Goal: Information Seeking & Learning: Learn about a topic

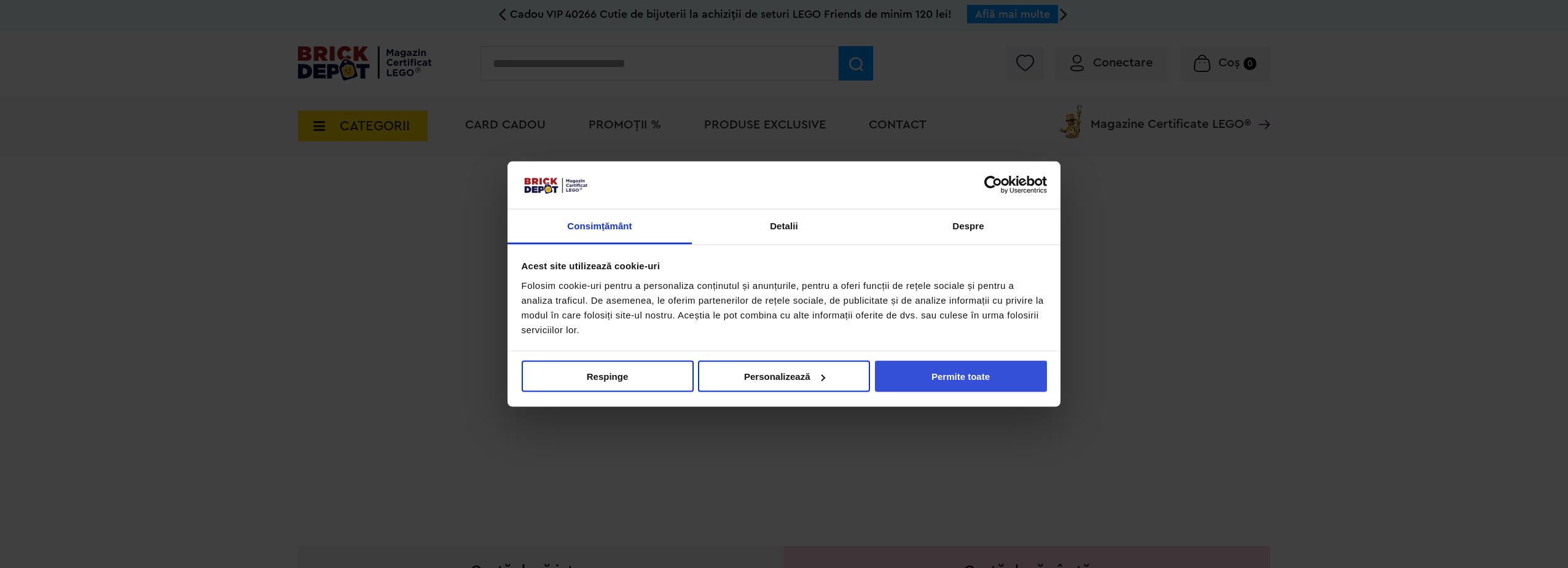
click at [926, 360] on button "Permite toate" at bounding box center [961, 376] width 172 height 31
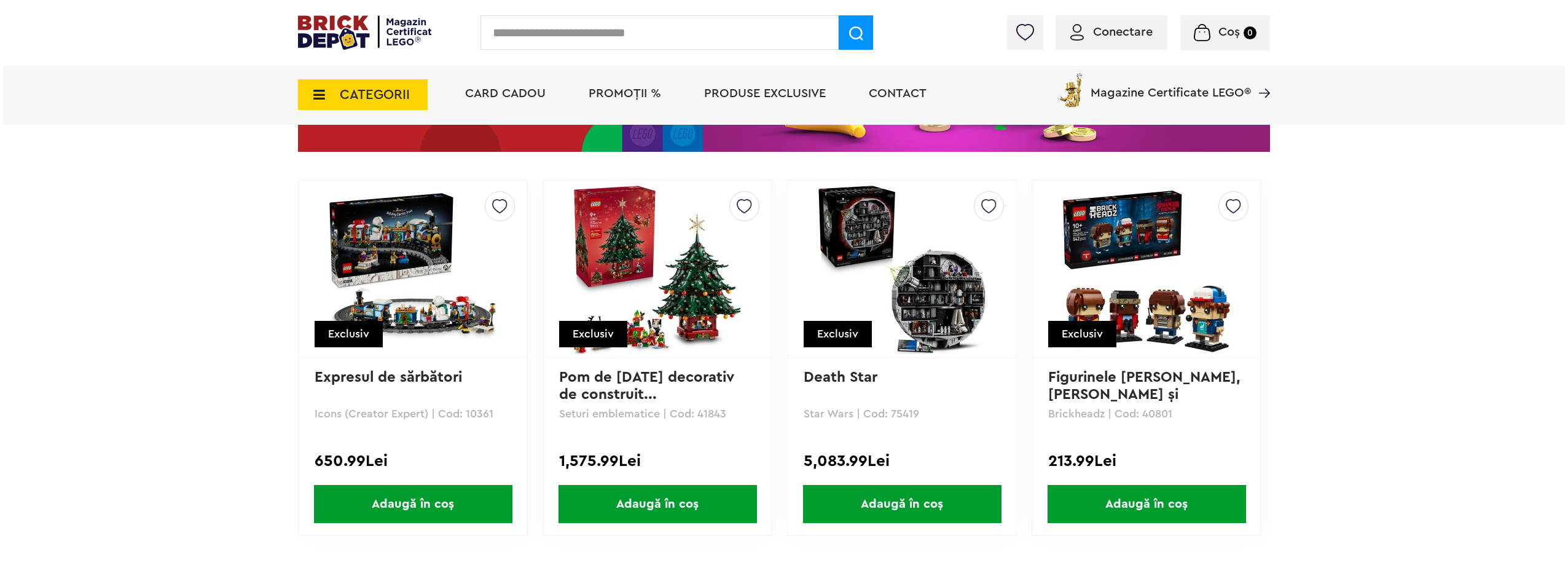
scroll to position [2459, 0]
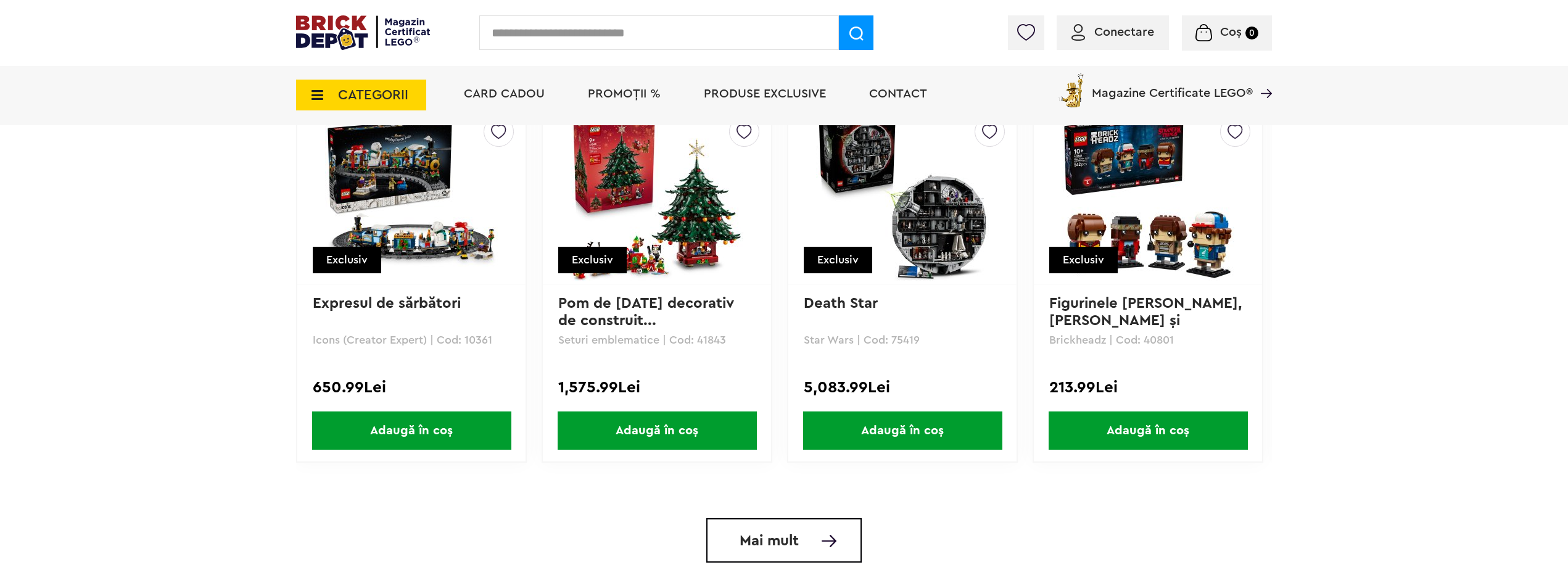
click at [394, 94] on span "CATEGORII" at bounding box center [373, 95] width 71 height 14
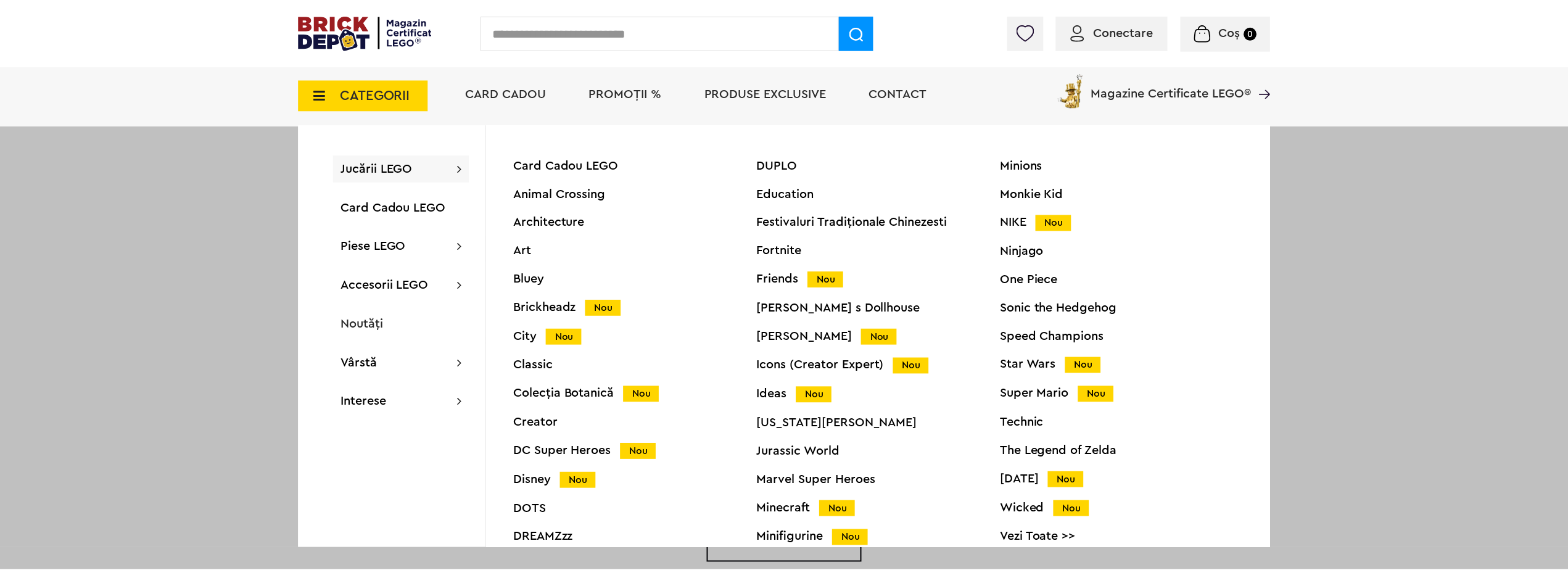
scroll to position [47, 0]
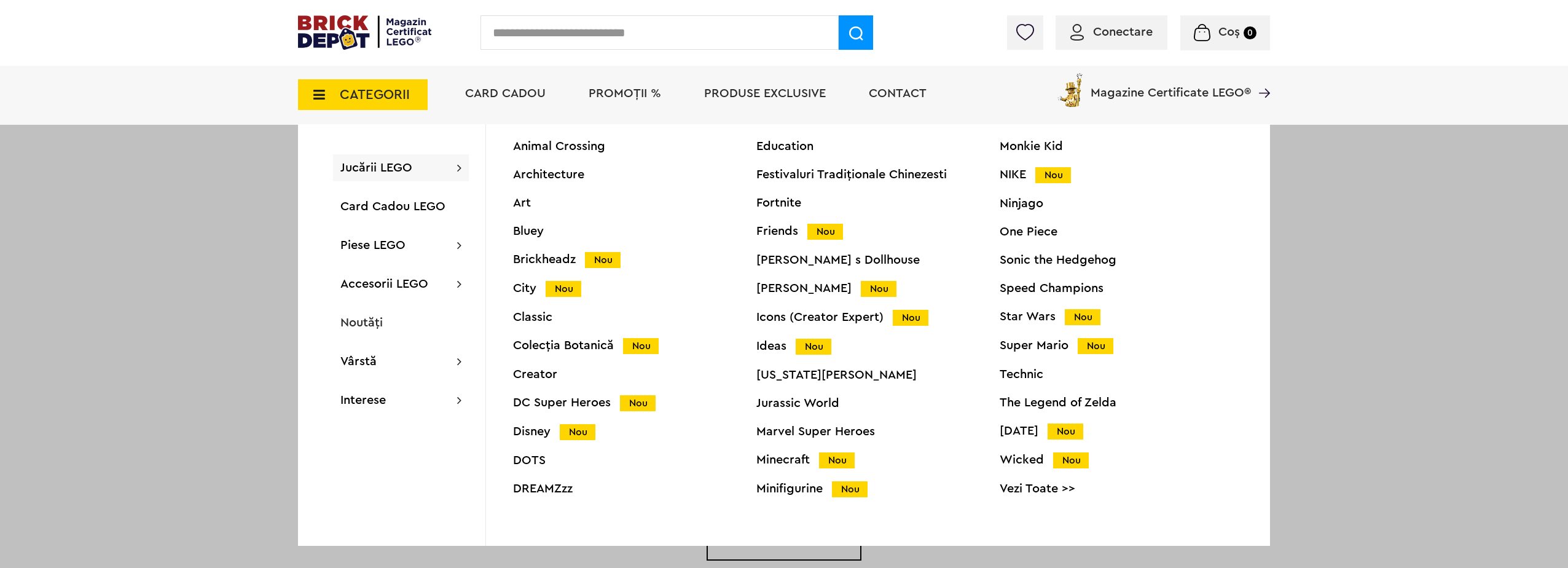
click at [1017, 315] on div "Star Wars Nou" at bounding box center [1121, 316] width 243 height 13
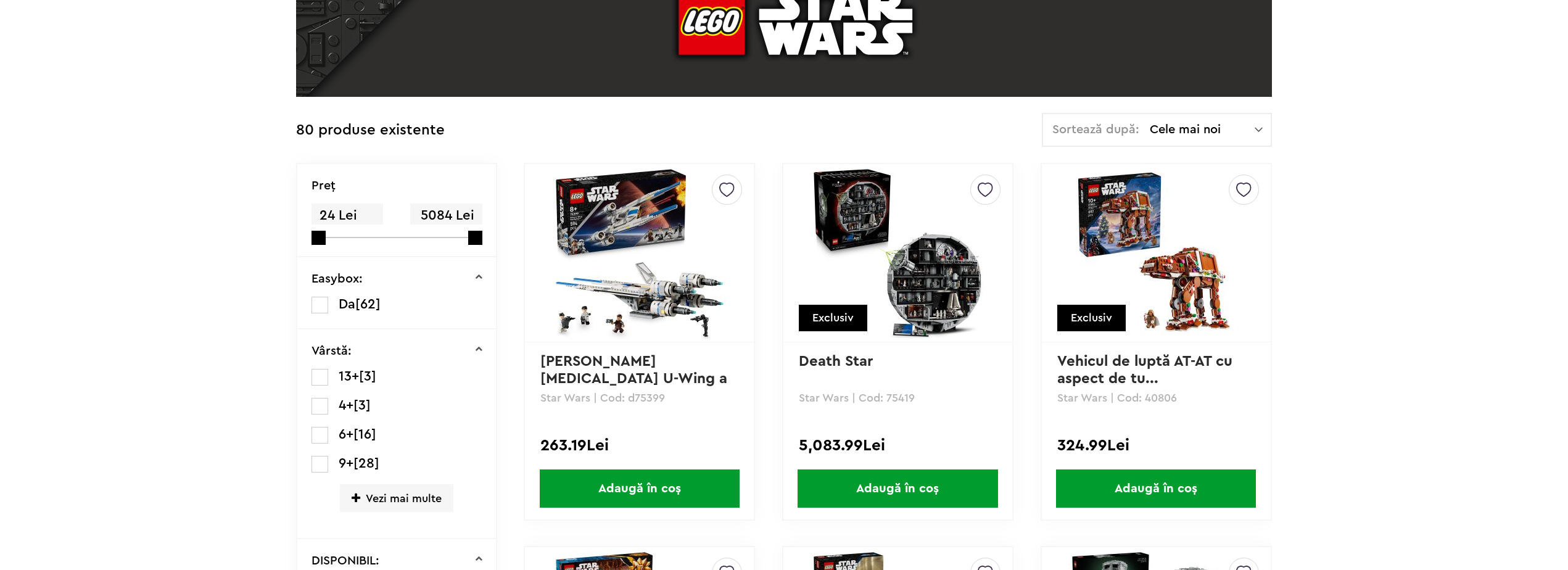
scroll to position [247, 0]
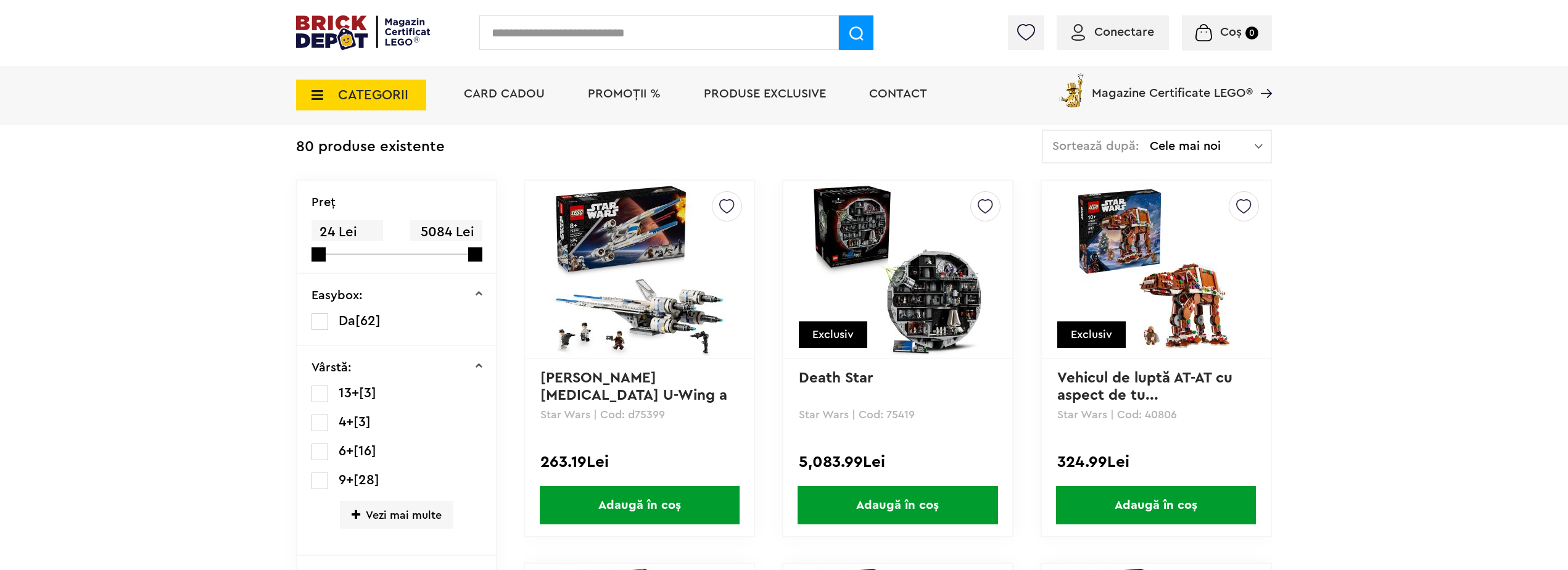
click at [1181, 149] on span "Cele mai noi" at bounding box center [1202, 146] width 105 height 12
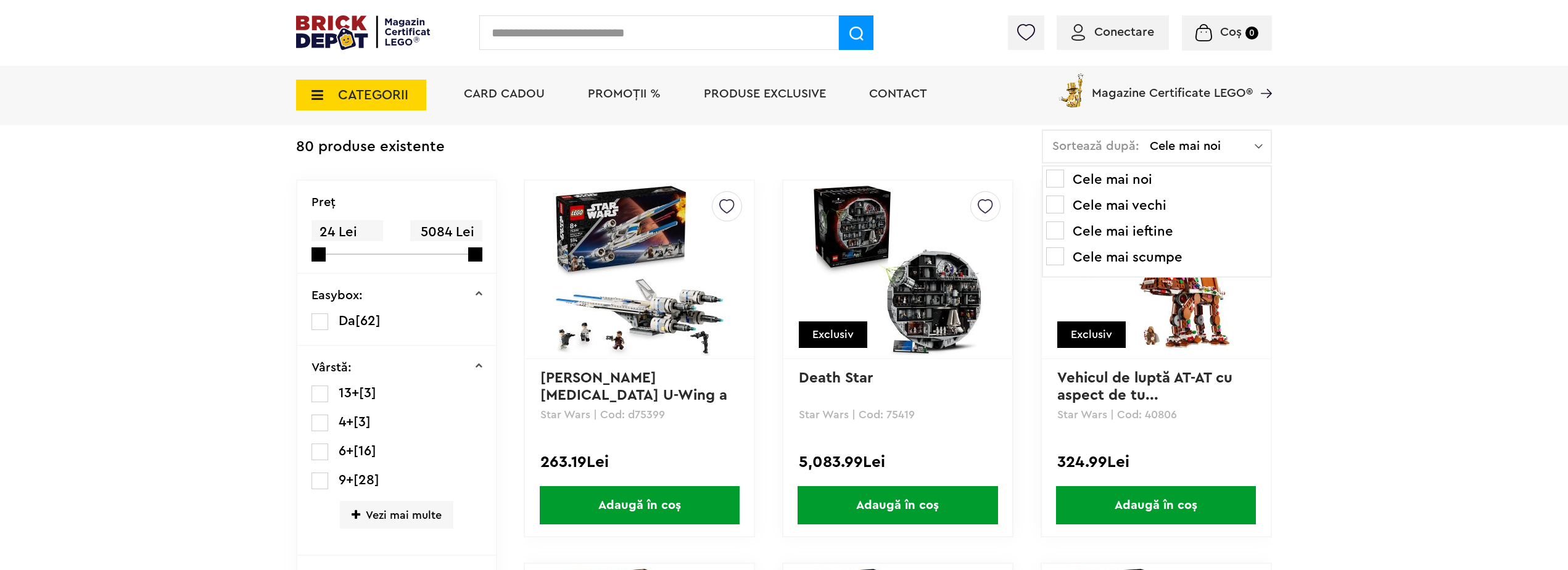
click at [444, 233] on span "5084 Lei" at bounding box center [445, 232] width 71 height 24
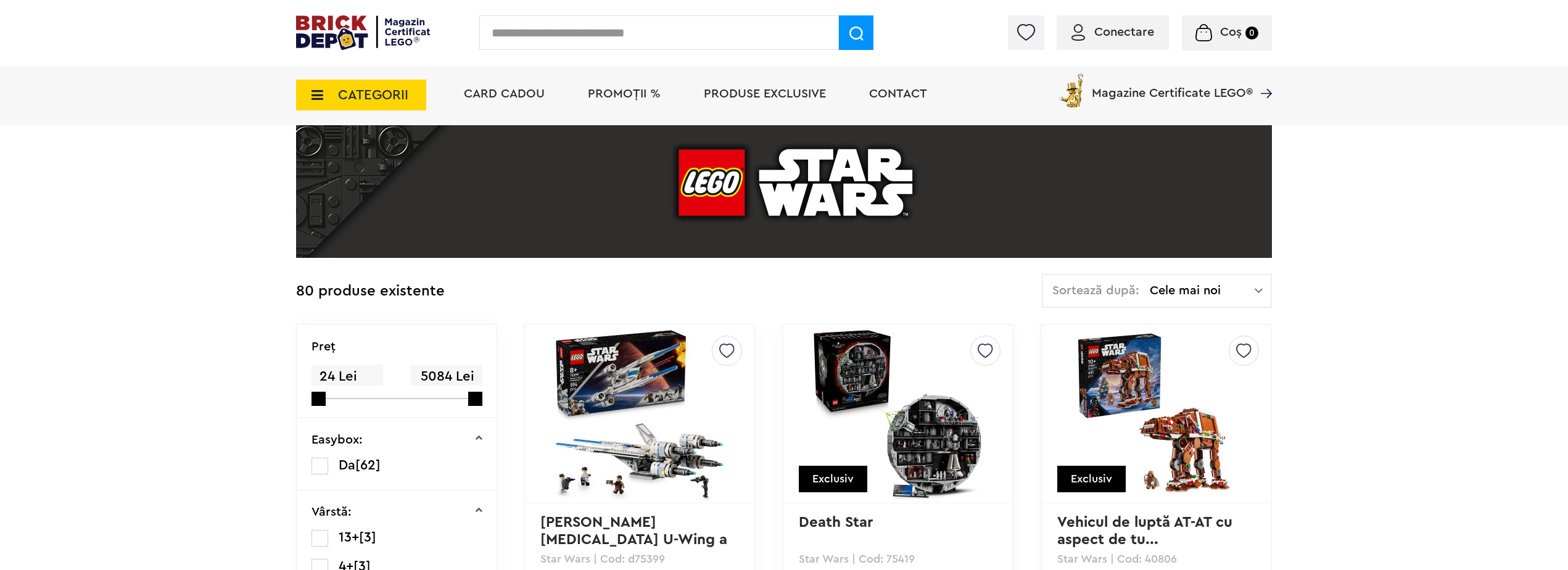
scroll to position [123, 0]
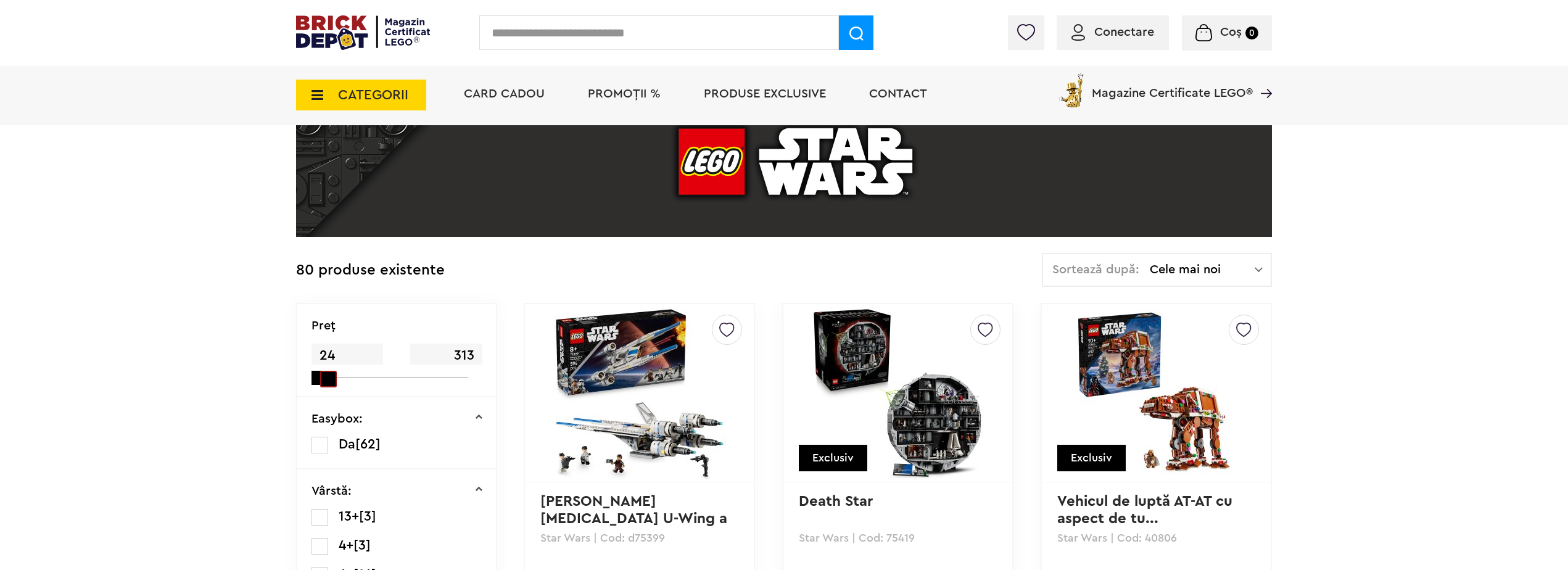
drag, startPoint x: 478, startPoint y: 375, endPoint x: 323, endPoint y: 386, distance: 155.4
click at [323, 386] on span at bounding box center [329, 379] width 17 height 17
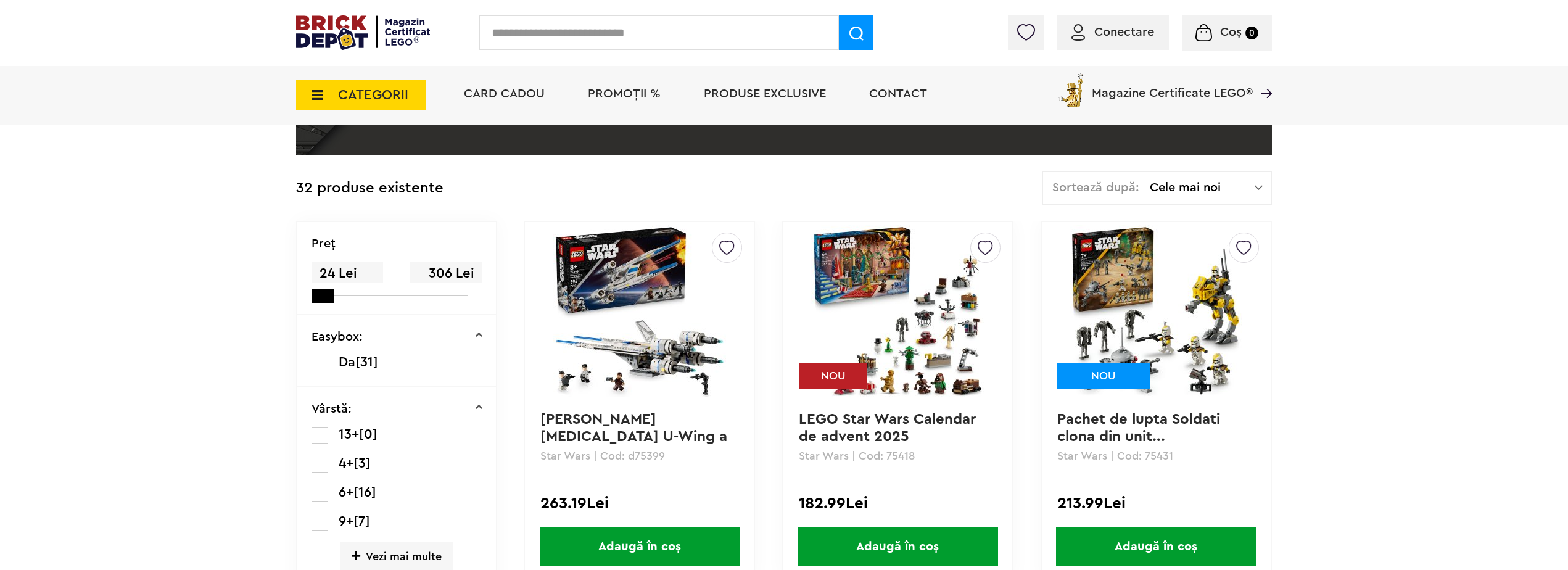
scroll to position [185, 0]
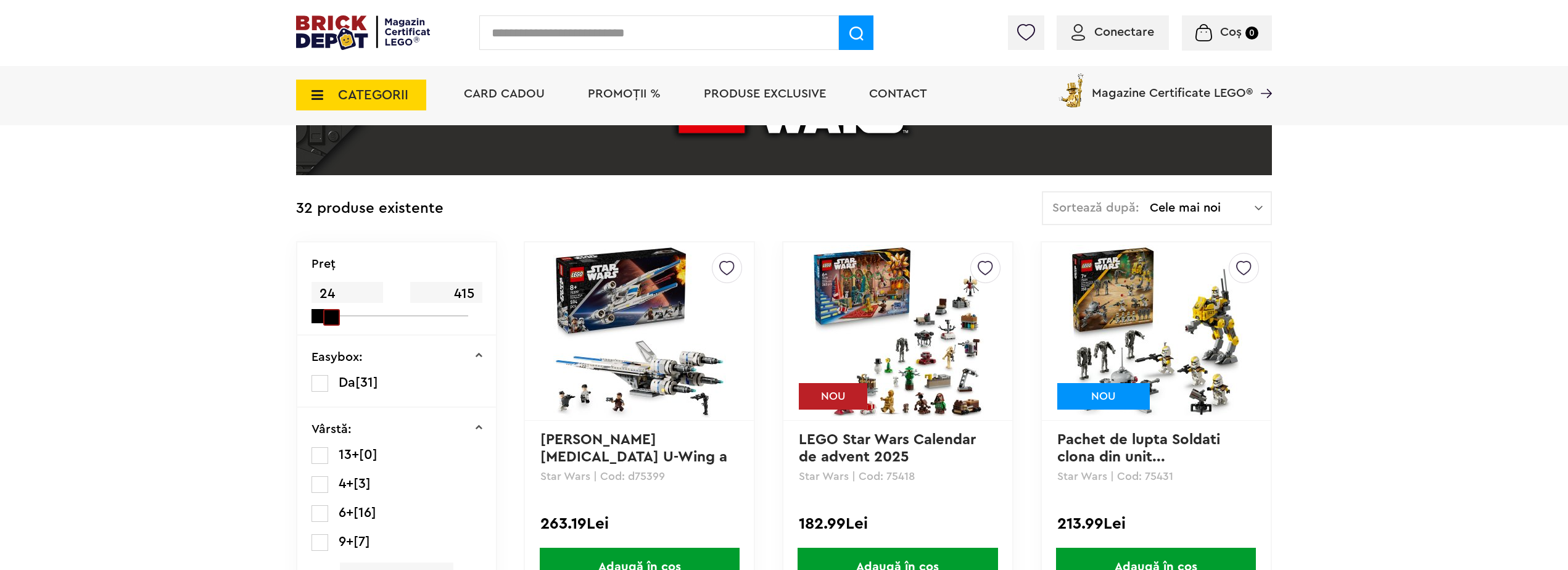
drag, startPoint x: 324, startPoint y: 316, endPoint x: 320, endPoint y: 323, distance: 8.1
click at [320, 323] on div "Preţ 24 415" at bounding box center [396, 289] width 199 height 93
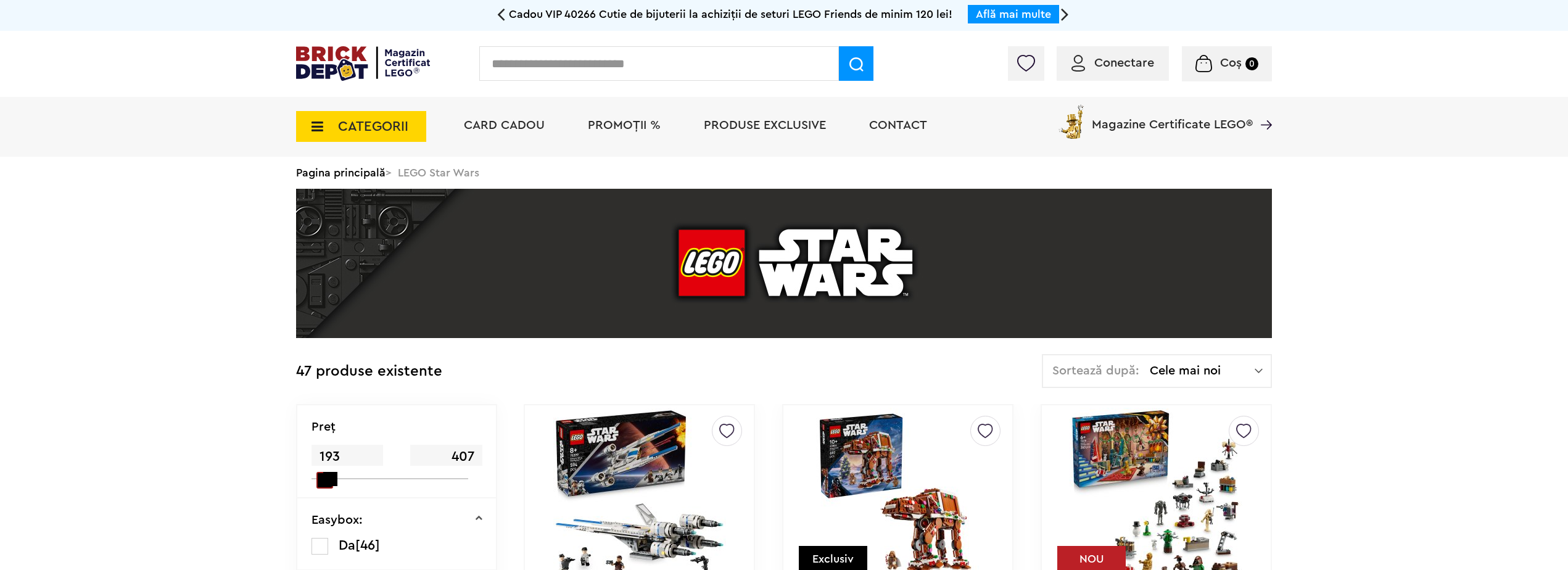
click at [312, 481] on div "Preţ 193 407" at bounding box center [396, 452] width 199 height 93
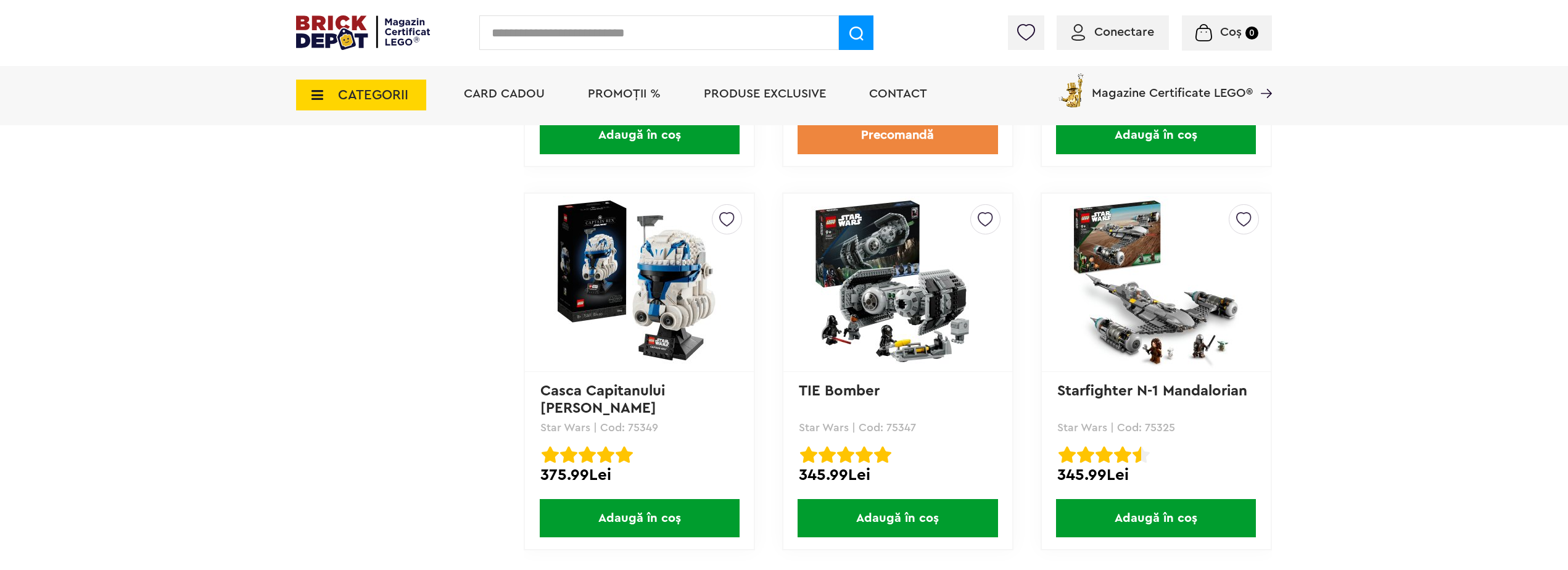
scroll to position [3331, 0]
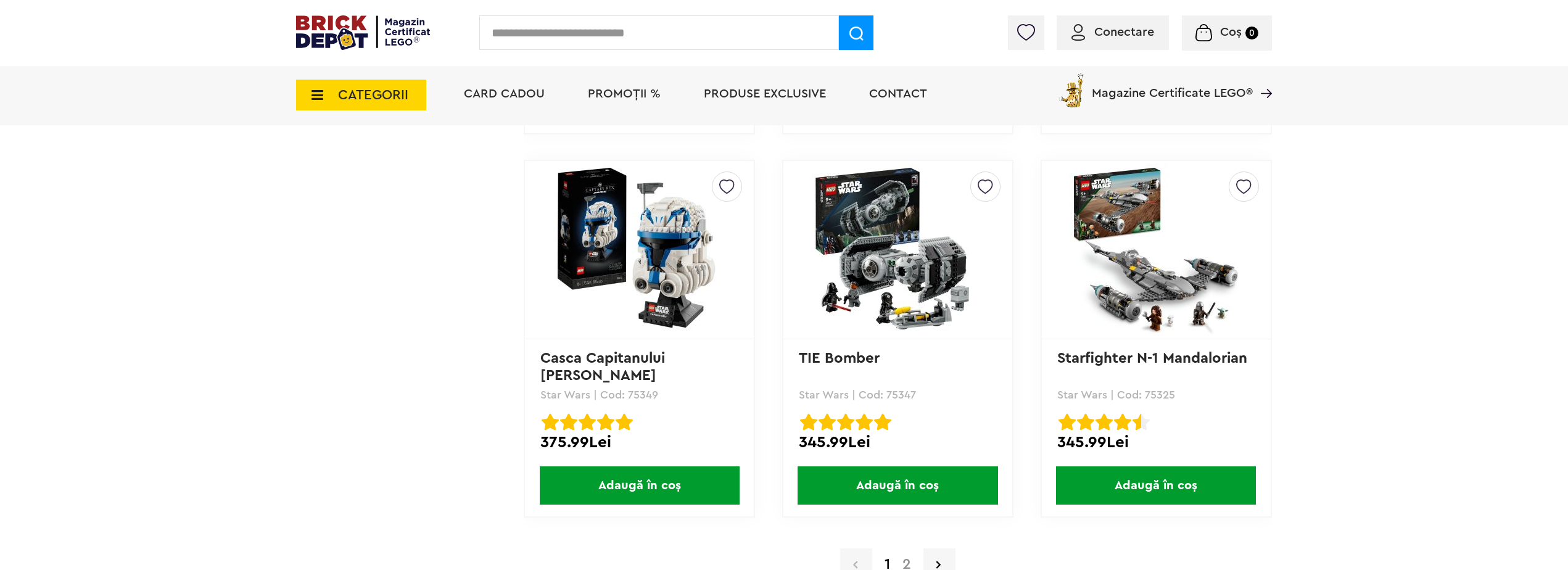
click at [715, 25] on input "text" at bounding box center [659, 33] width 359 height 35
paste input "*****"
type input "*****"
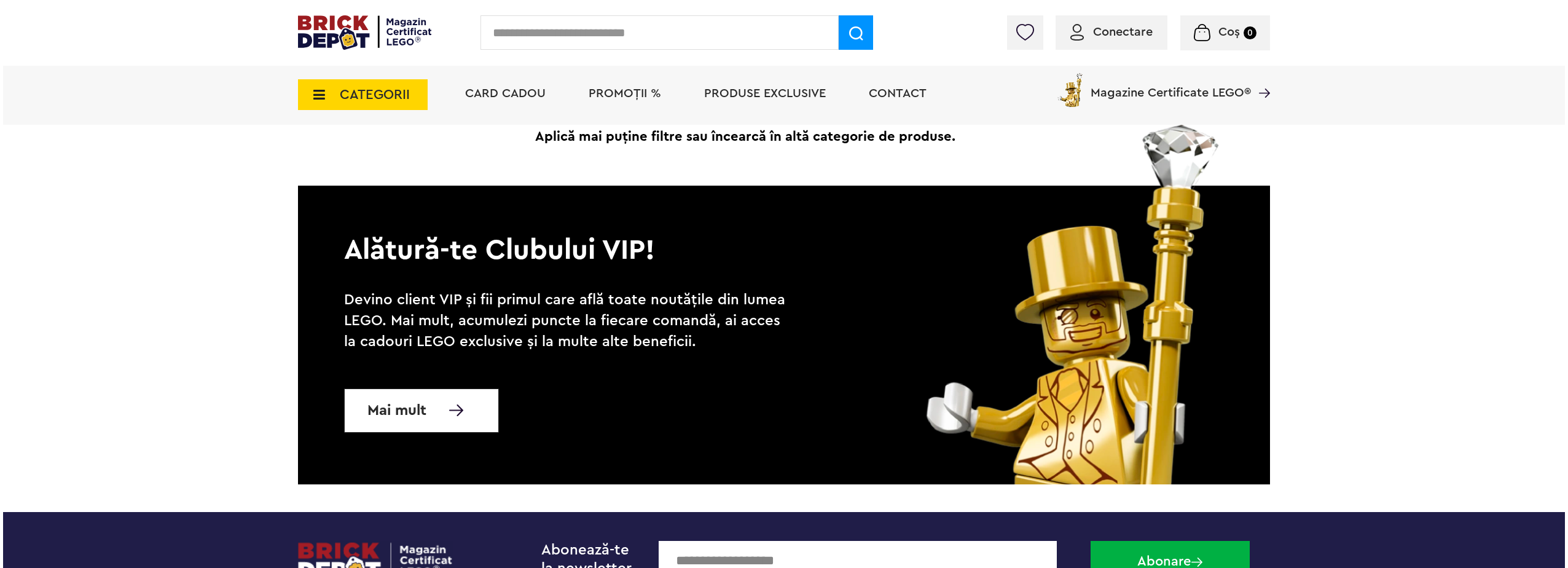
scroll to position [123, 0]
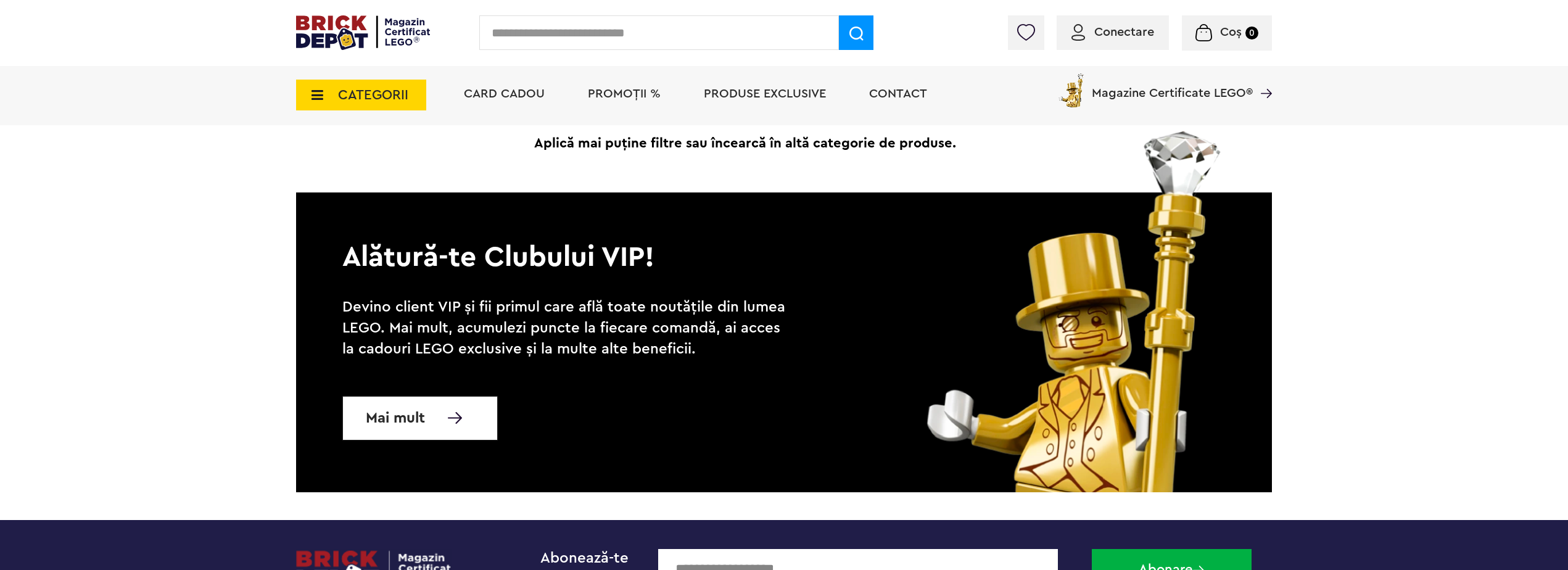
click at [626, 38] on input "text" at bounding box center [659, 33] width 359 height 35
paste input "*****"
drag, startPoint x: 626, startPoint y: 38, endPoint x: 150, endPoint y: 27, distance: 476.1
click at [154, 27] on div "***** Conectare Coș 0" at bounding box center [784, 33] width 1568 height 66
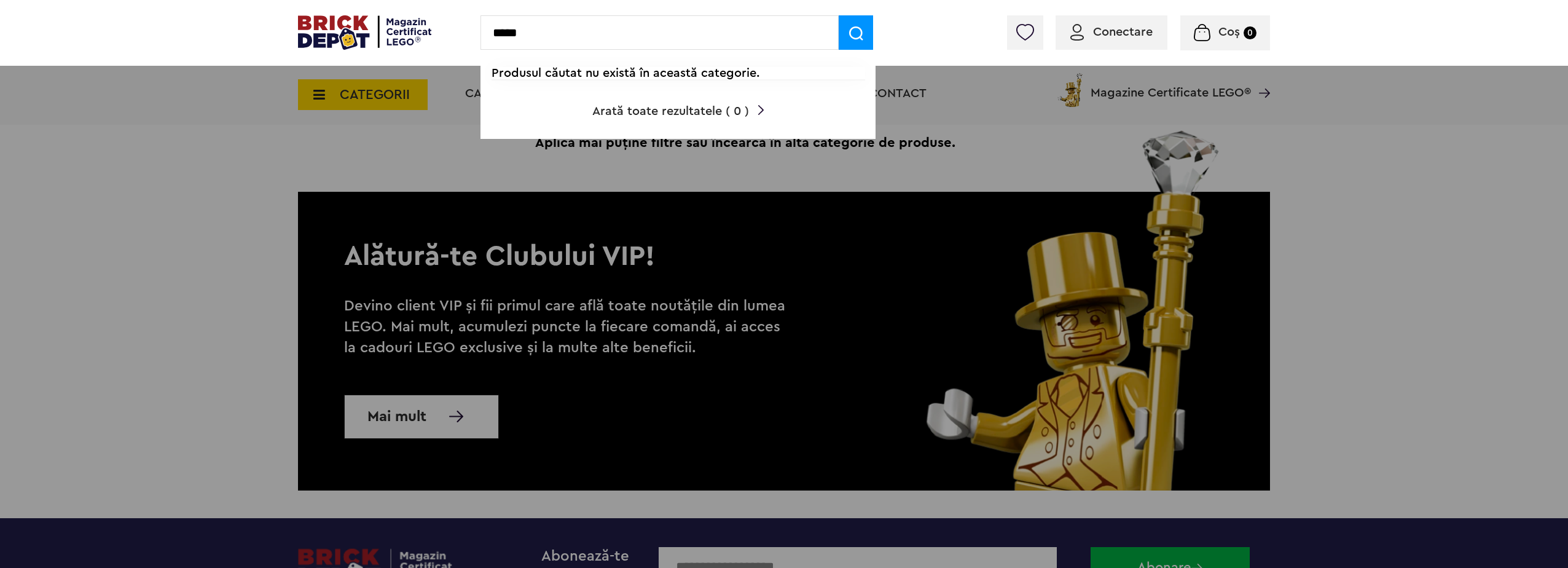
paste input "**********"
type input "**********"
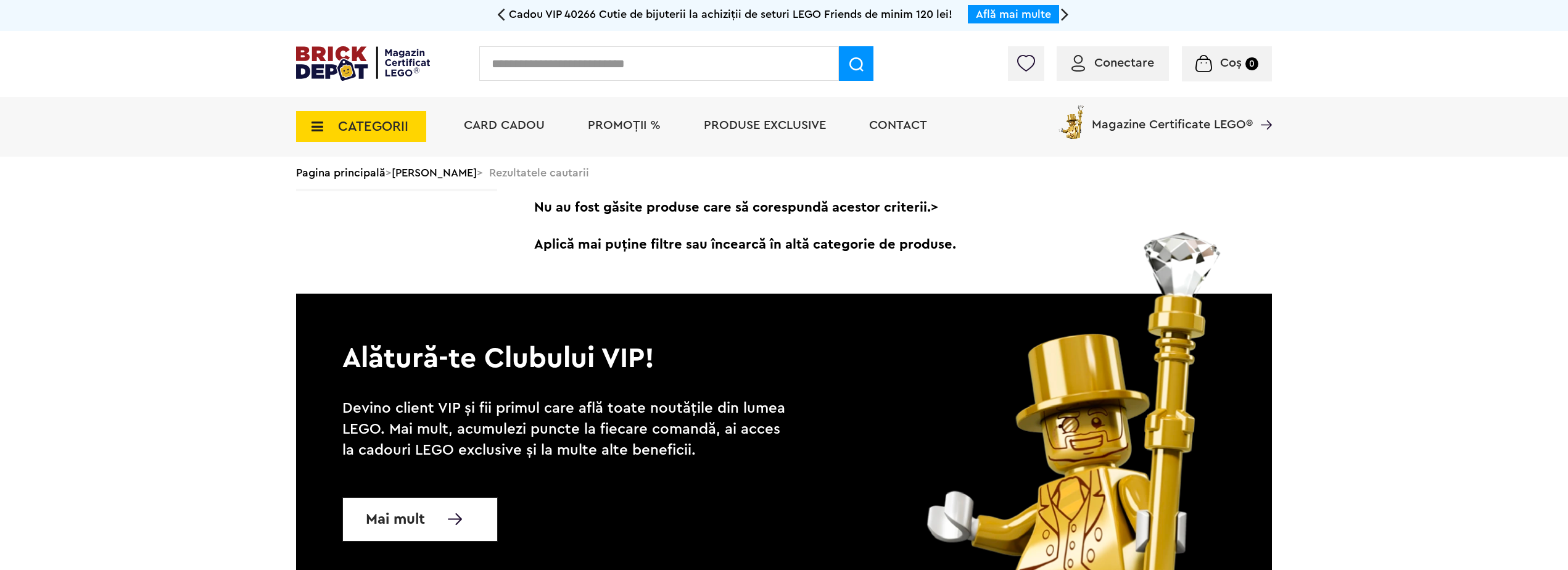
click at [609, 77] on input "text" at bounding box center [659, 64] width 359 height 35
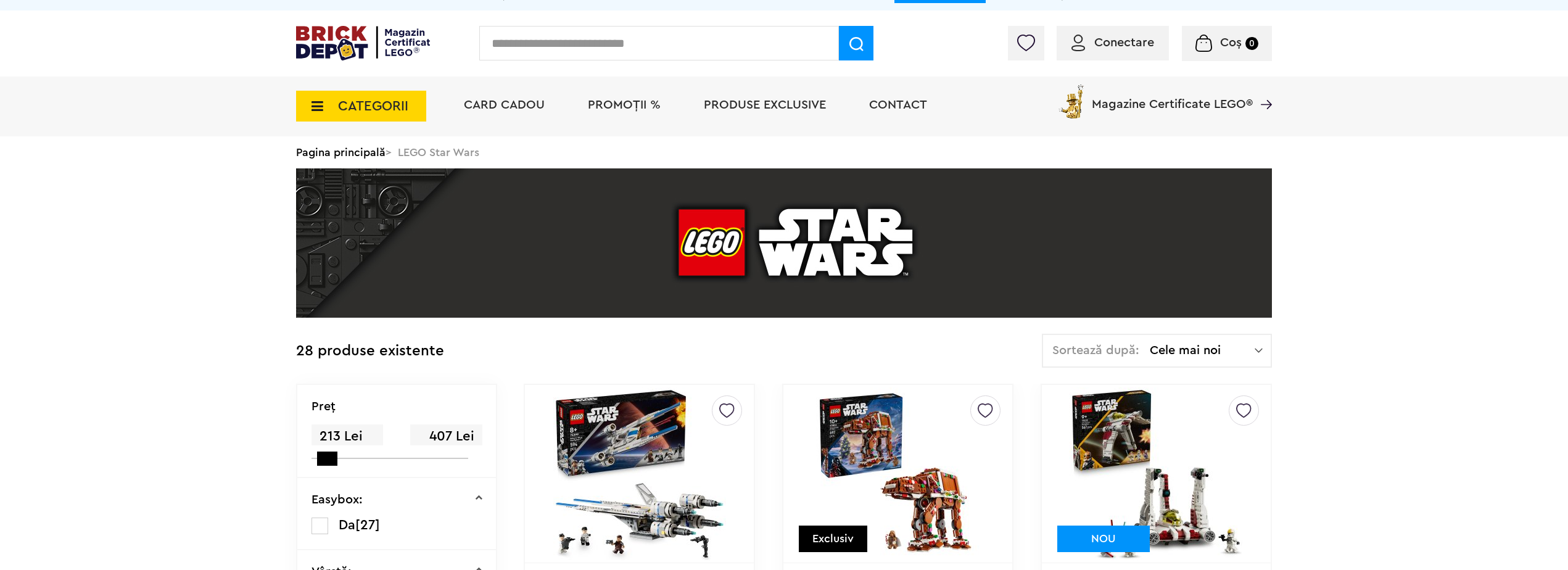
scroll to position [62, 0]
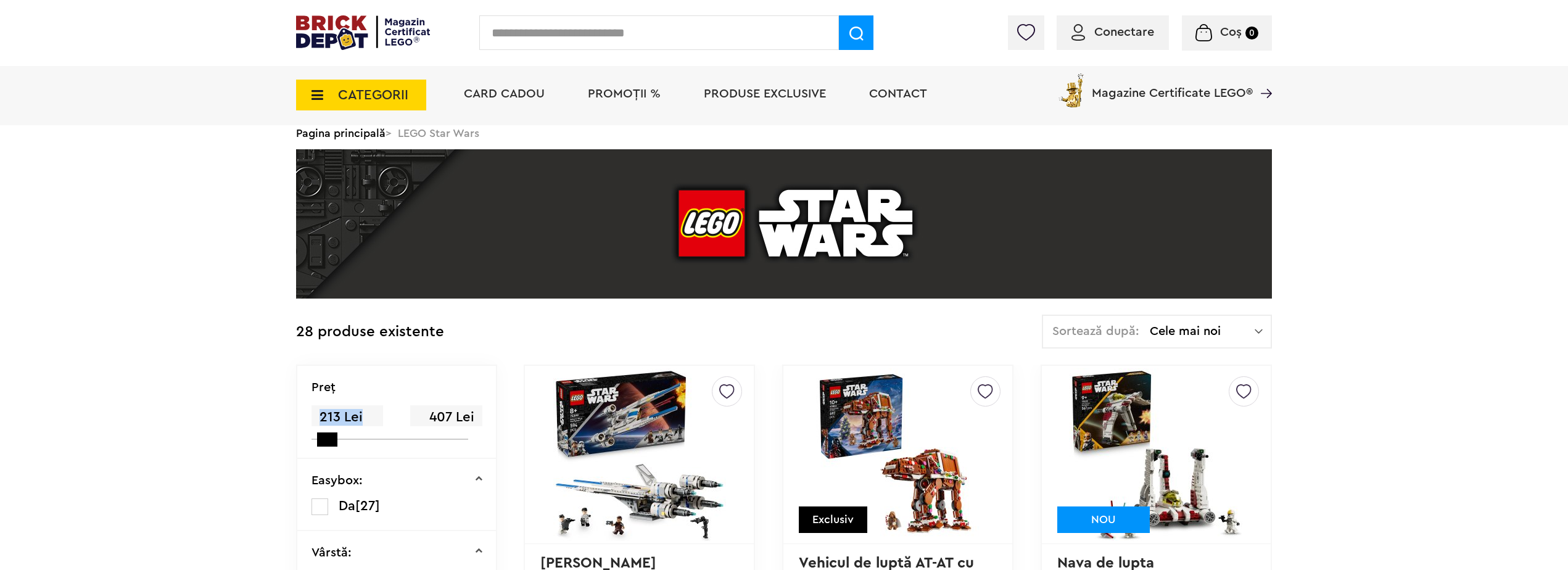
drag, startPoint x: 427, startPoint y: 411, endPoint x: 489, endPoint y: 409, distance: 62.0
click at [489, 409] on div "Preţ 213 Lei 407 Lei" at bounding box center [396, 412] width 199 height 93
drag, startPoint x: 489, startPoint y: 409, endPoint x: 496, endPoint y: 421, distance: 13.9
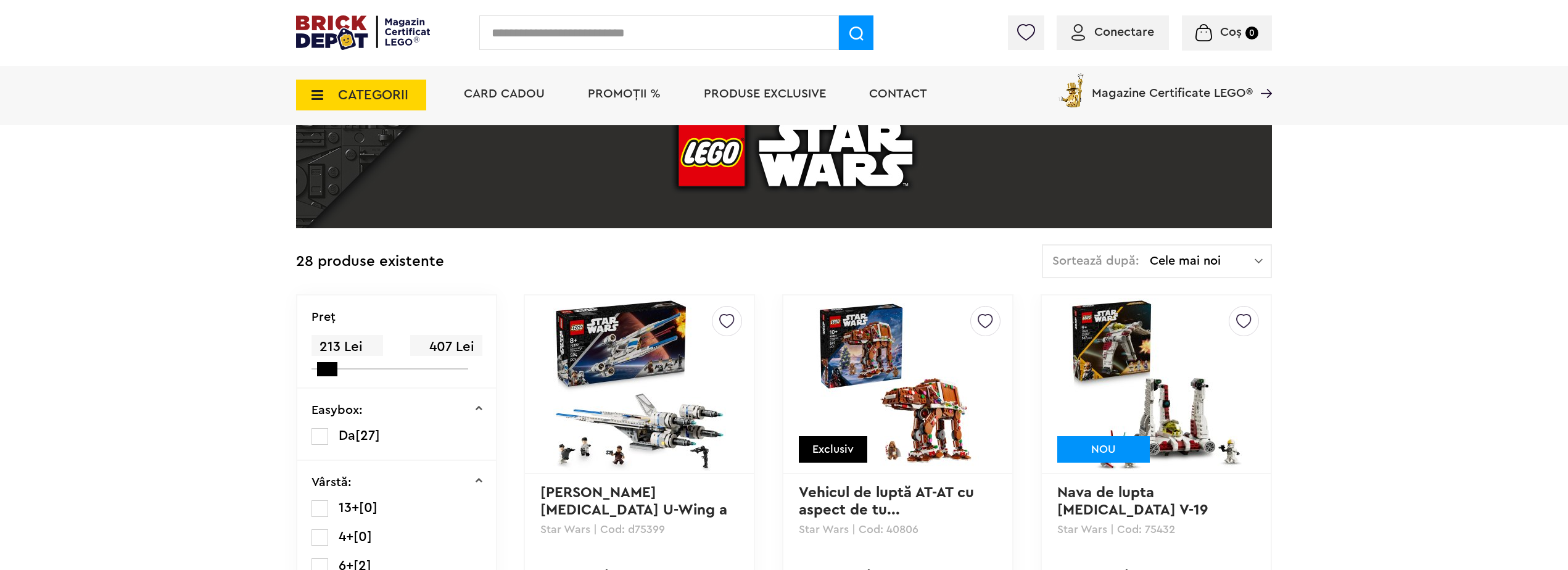
scroll to position [247, 0]
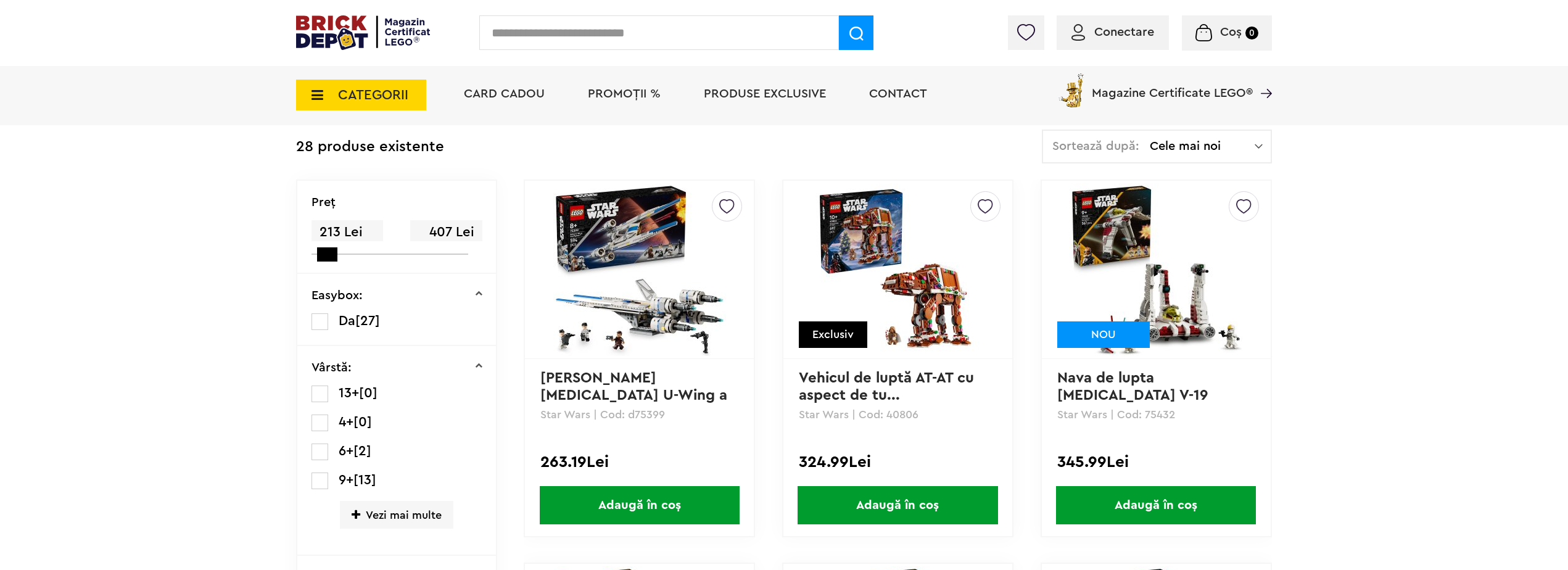
click at [353, 320] on span "Da" at bounding box center [347, 320] width 17 height 14
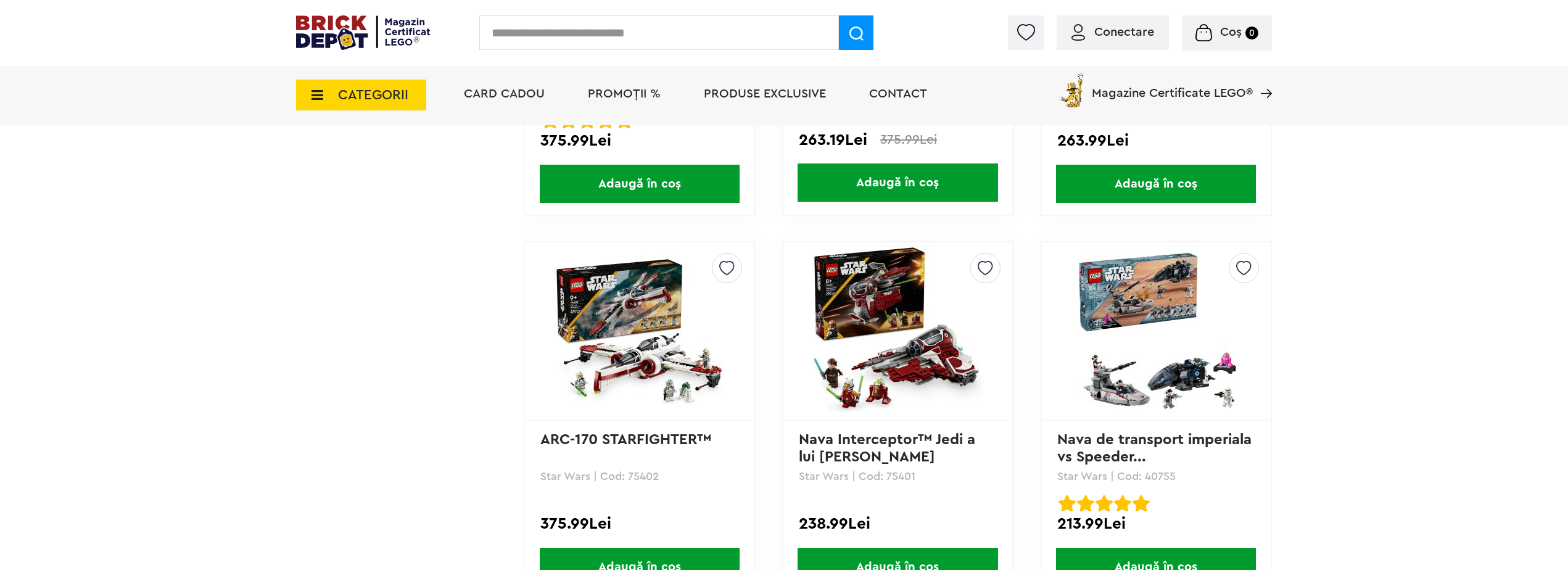
scroll to position [1789, 0]
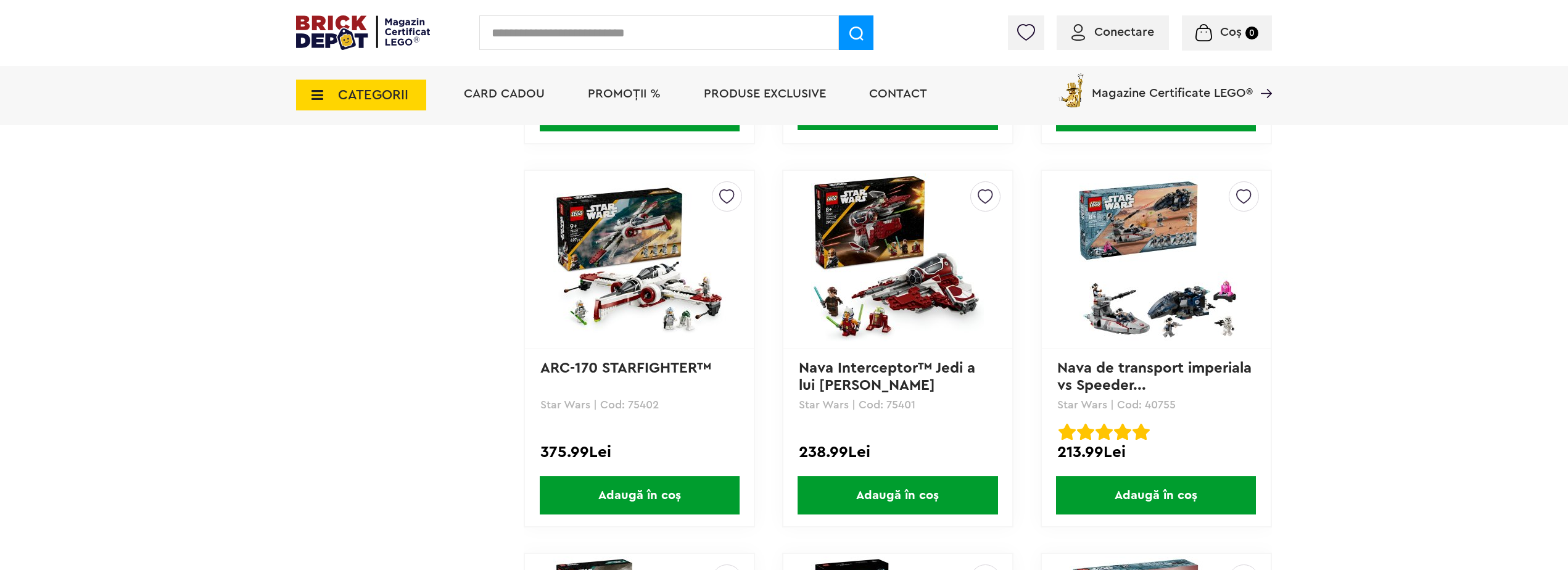
click at [690, 21] on input "text" at bounding box center [659, 33] width 359 height 35
type input "********"
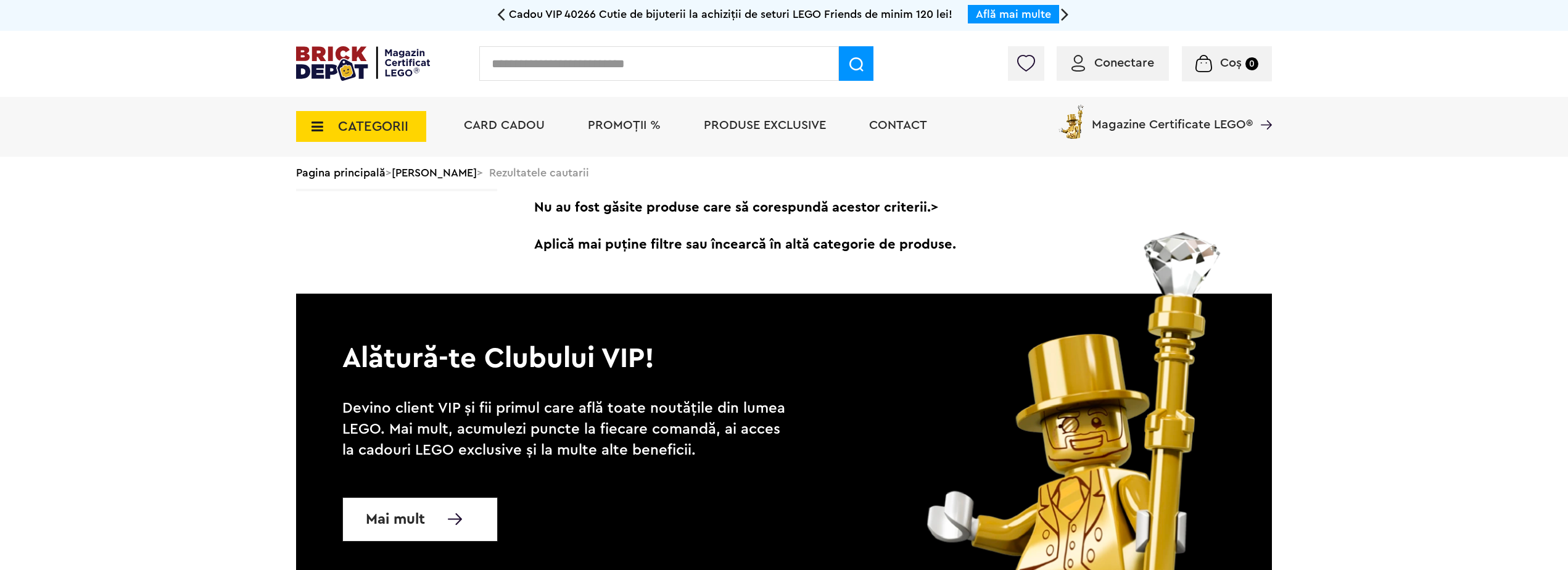
click at [697, 53] on input "text" at bounding box center [659, 64] width 359 height 35
type input "******"
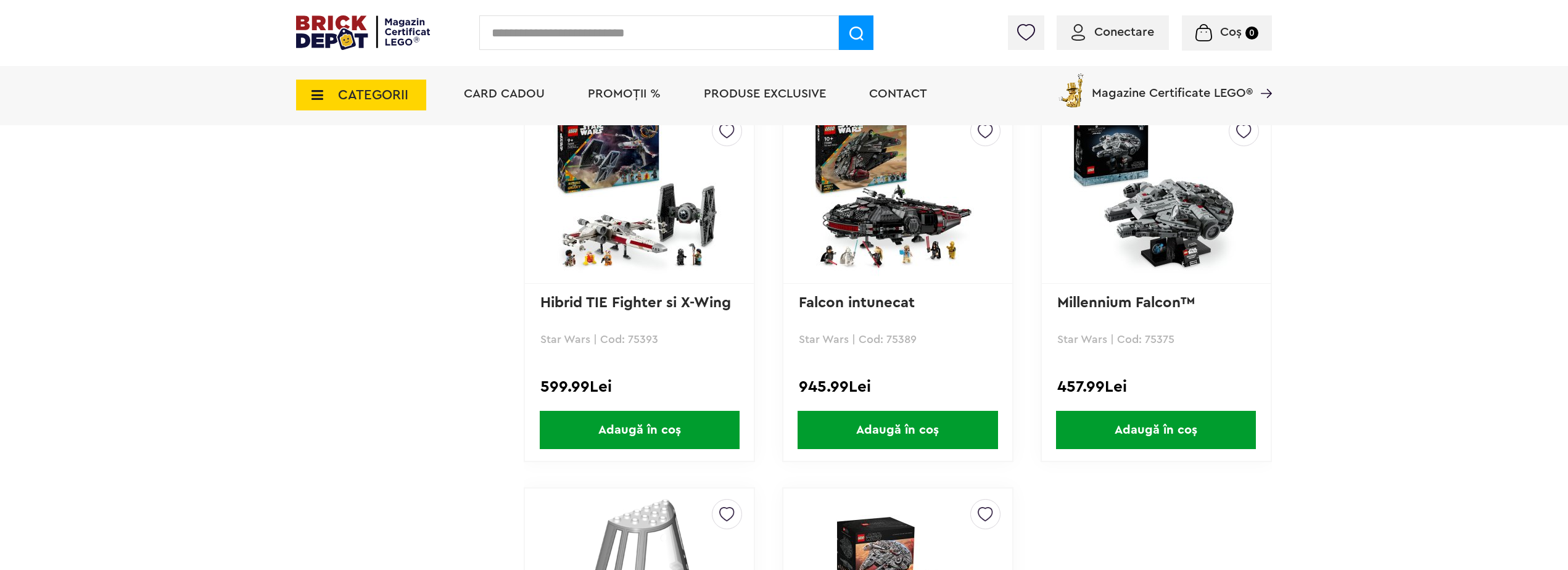
scroll to position [925, 0]
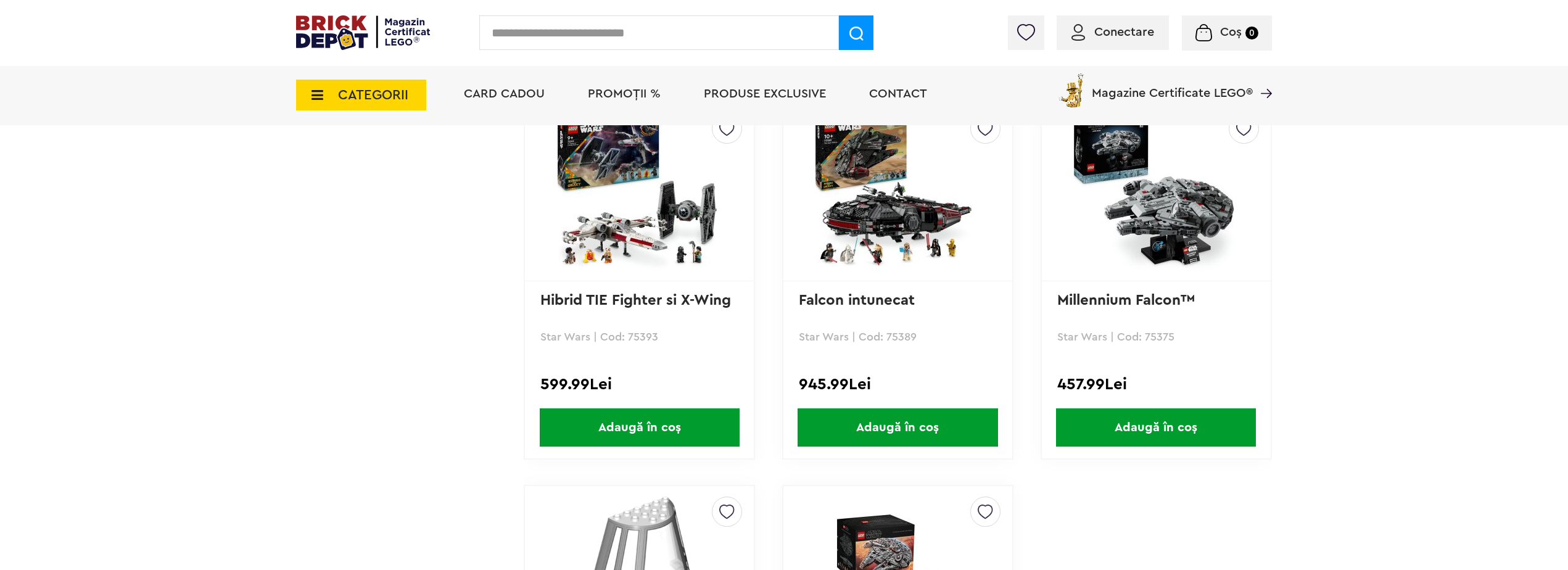
click at [1102, 253] on img at bounding box center [1156, 192] width 173 height 173
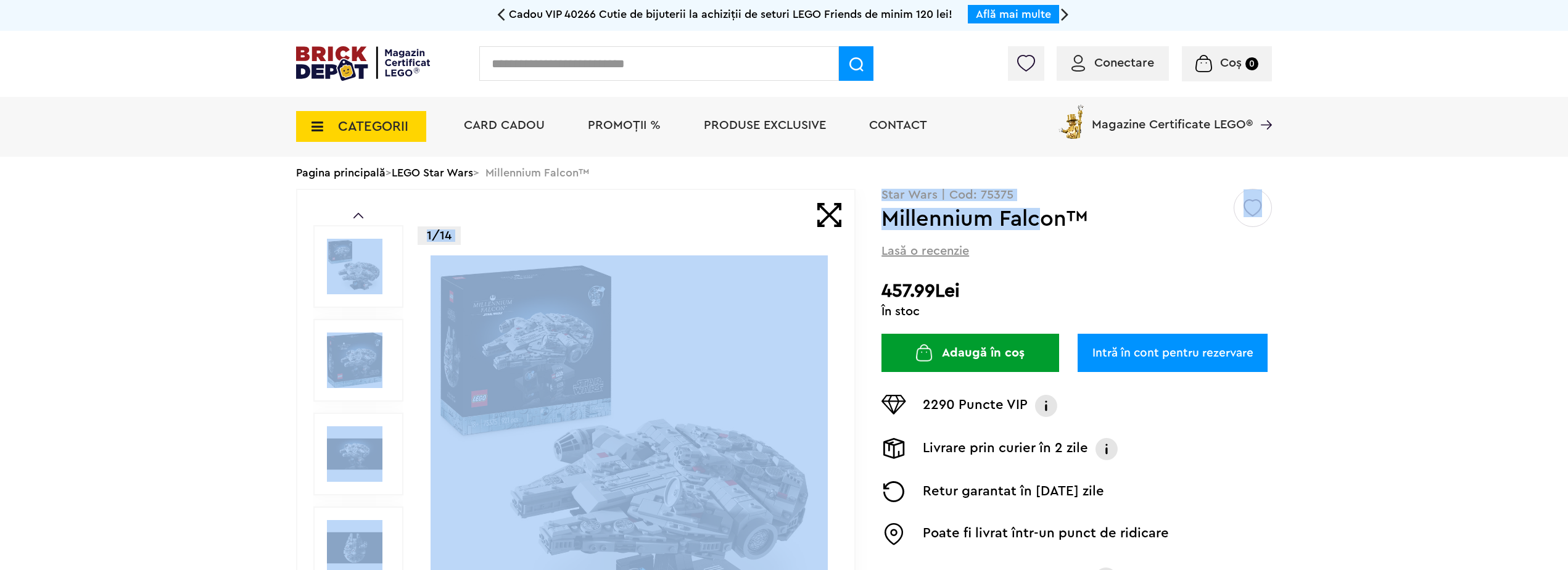
drag, startPoint x: 880, startPoint y: 223, endPoint x: 1042, endPoint y: 221, distance: 162.0
click at [1042, 221] on div "Prev Next 1/14 Creează o listă nouă Star Wars | Cod: 75375 Millennium Falcon™ L…" at bounding box center [784, 454] width 976 height 531
drag, startPoint x: 1042, startPoint y: 221, endPoint x: 996, endPoint y: 223, distance: 46.0
click at [996, 223] on h1 "Millennium Falcon™" at bounding box center [1057, 219] width 350 height 23
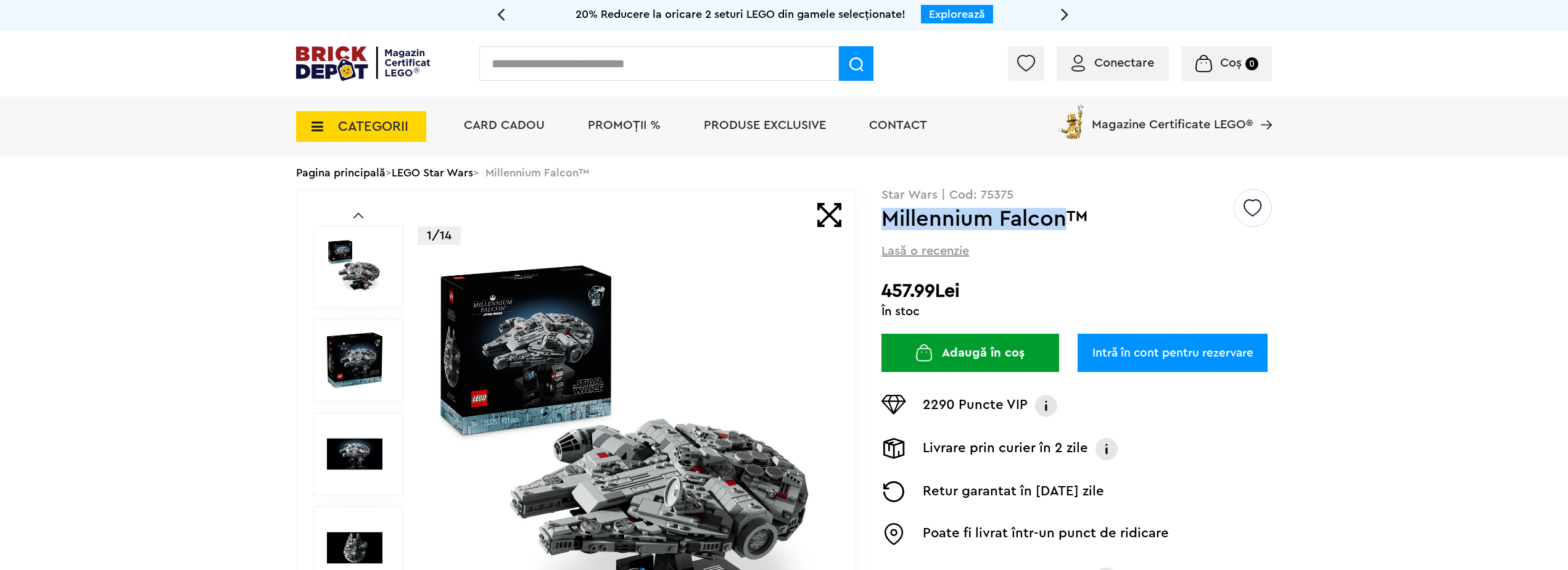
drag, startPoint x: 889, startPoint y: 220, endPoint x: 1072, endPoint y: 218, distance: 183.0
click at [1072, 218] on h1 "Millennium Falcon™" at bounding box center [1057, 219] width 350 height 23
copy h1 "Millennium Falcon"
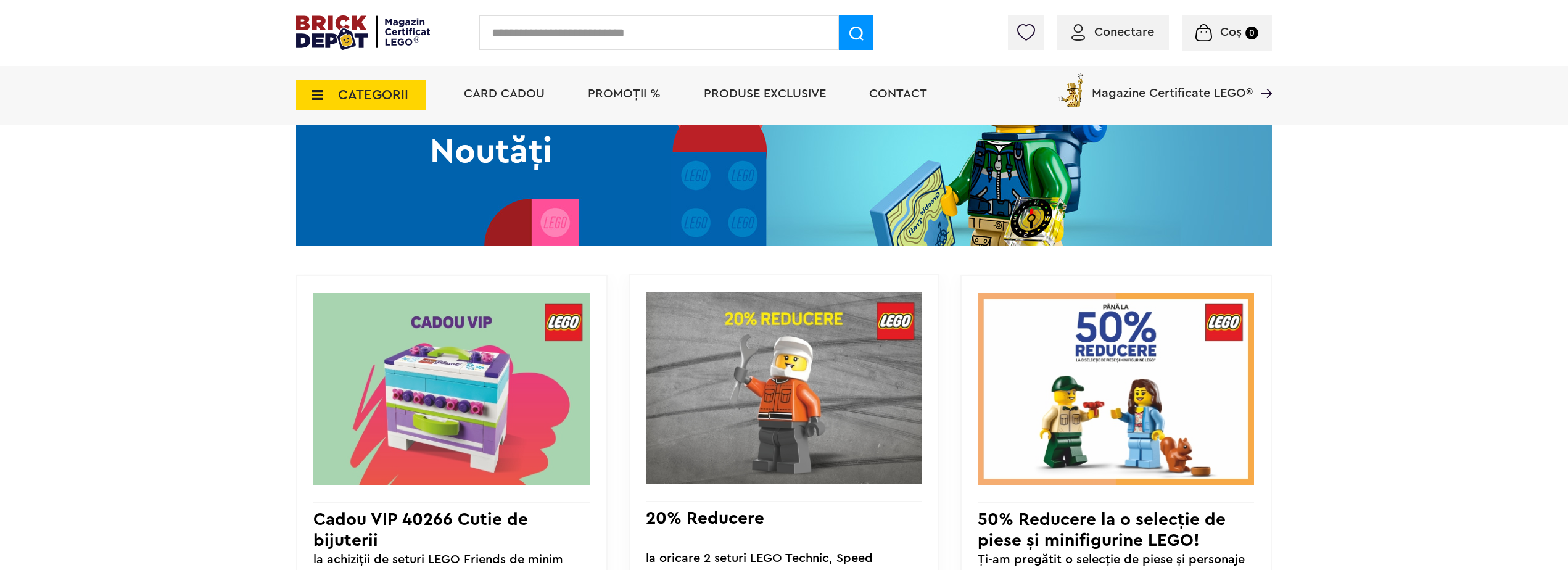
scroll to position [987, 0]
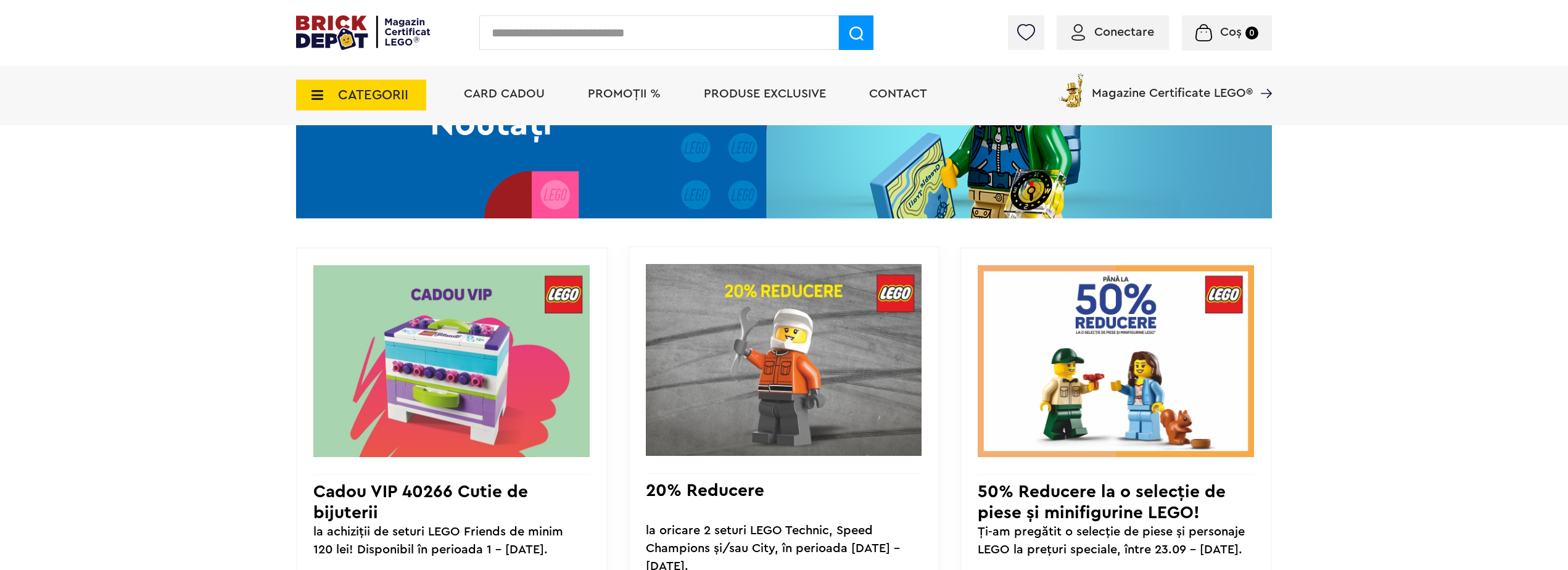
click at [368, 104] on span "CATEGORII" at bounding box center [361, 95] width 130 height 31
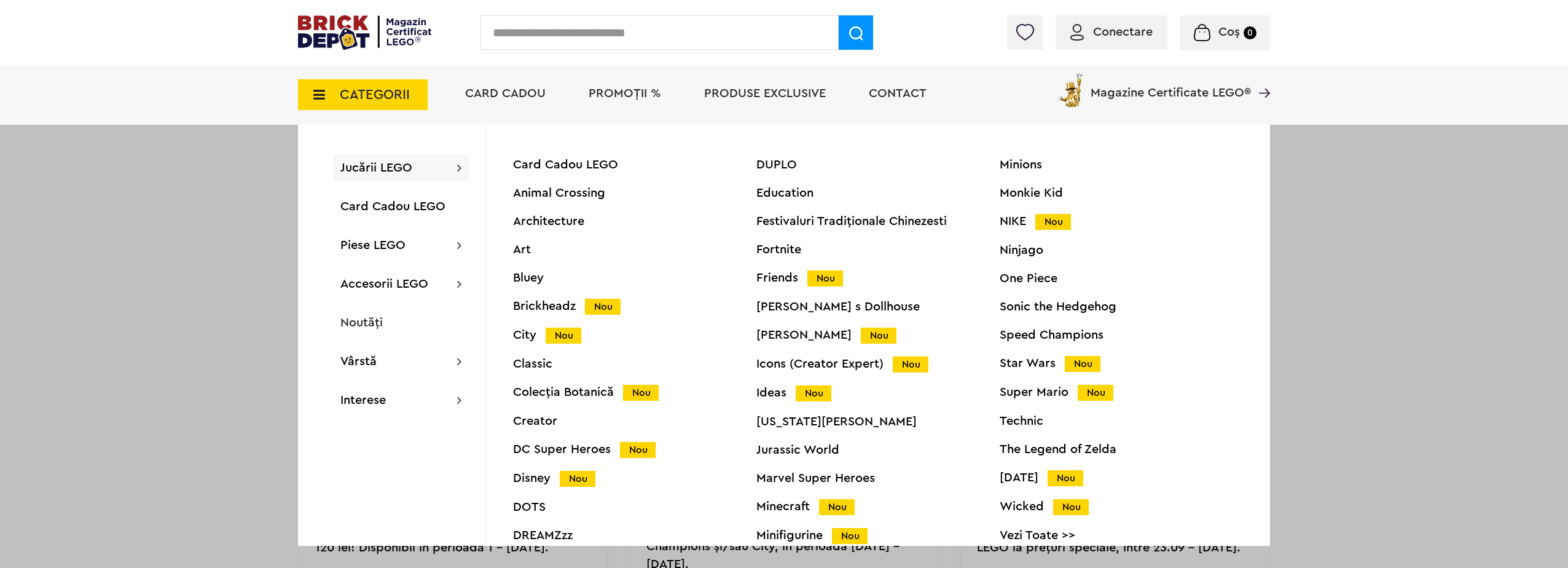
click at [1035, 364] on div "Star Wars Nou" at bounding box center [1121, 363] width 243 height 13
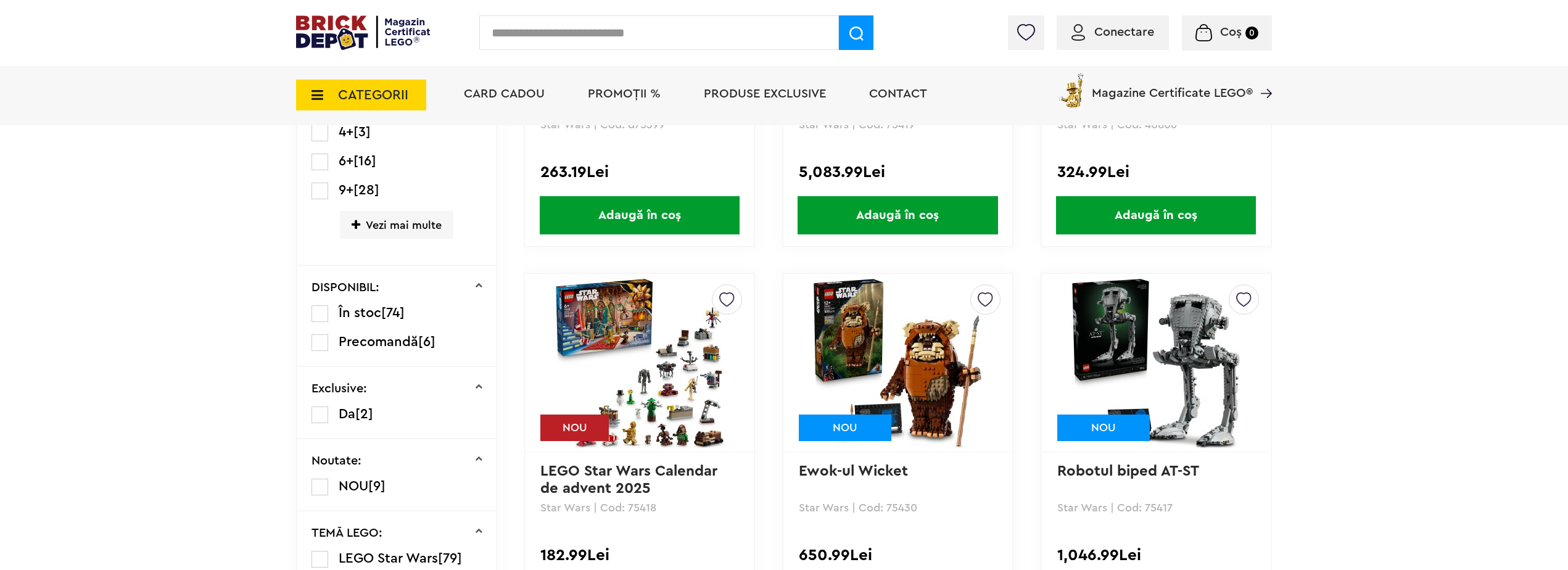
scroll to position [555, 0]
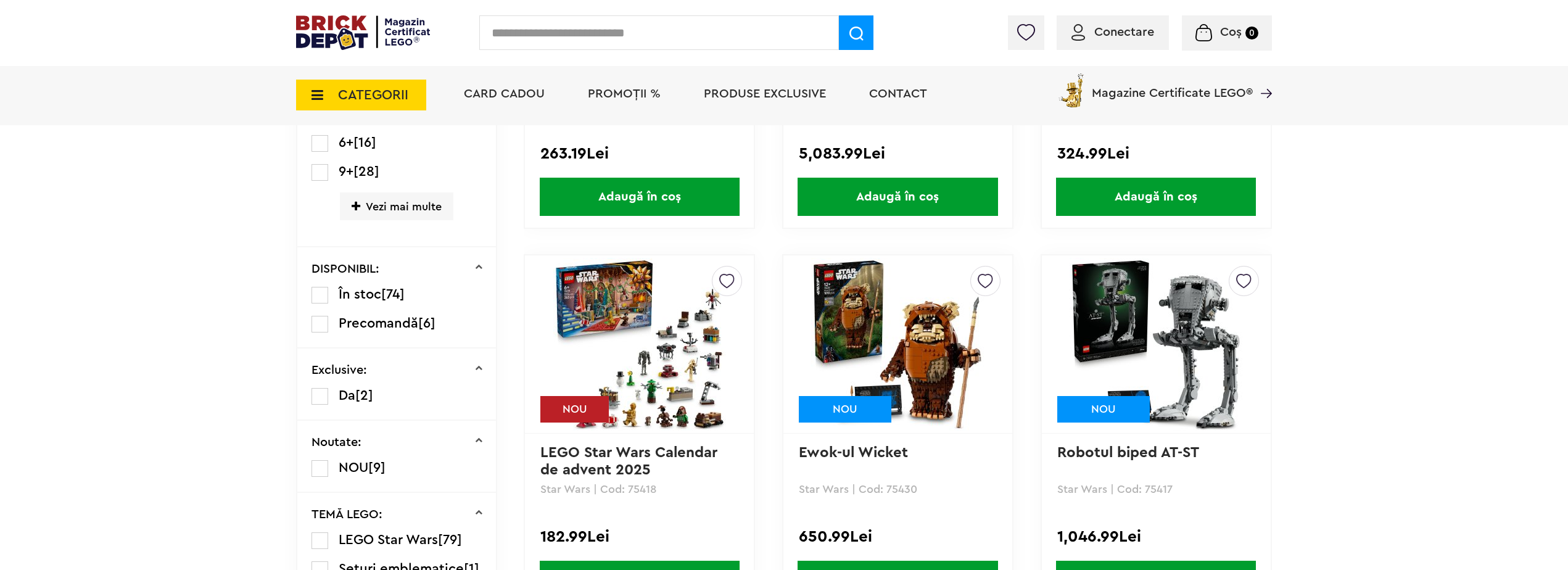
click at [323, 300] on label at bounding box center [320, 295] width 17 height 17
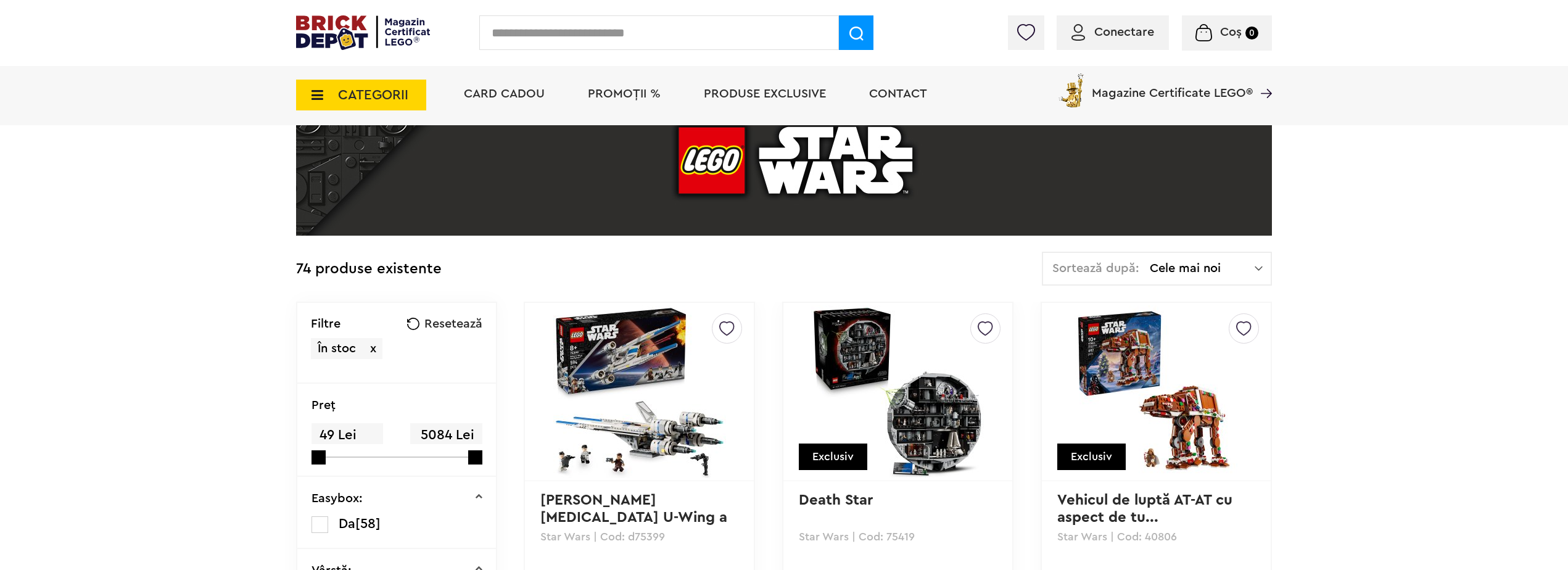
scroll to position [123, 0]
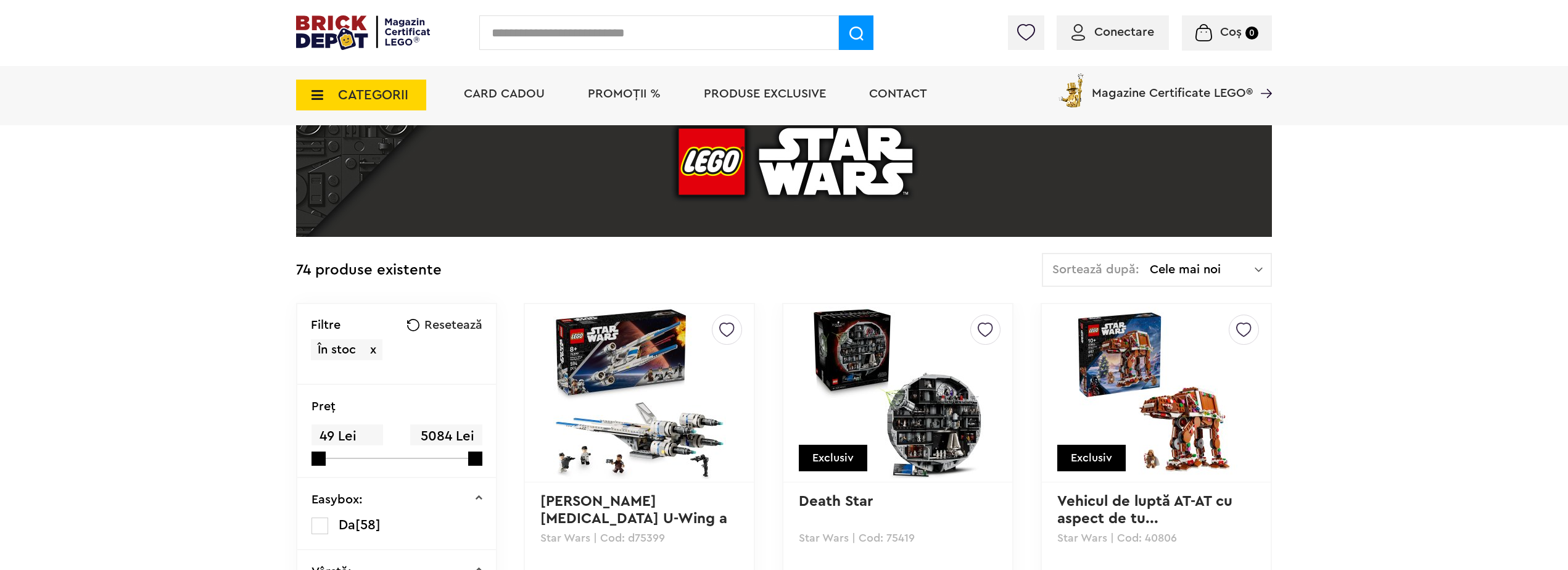
click at [1160, 265] on span "Cele mai noi" at bounding box center [1202, 269] width 105 height 12
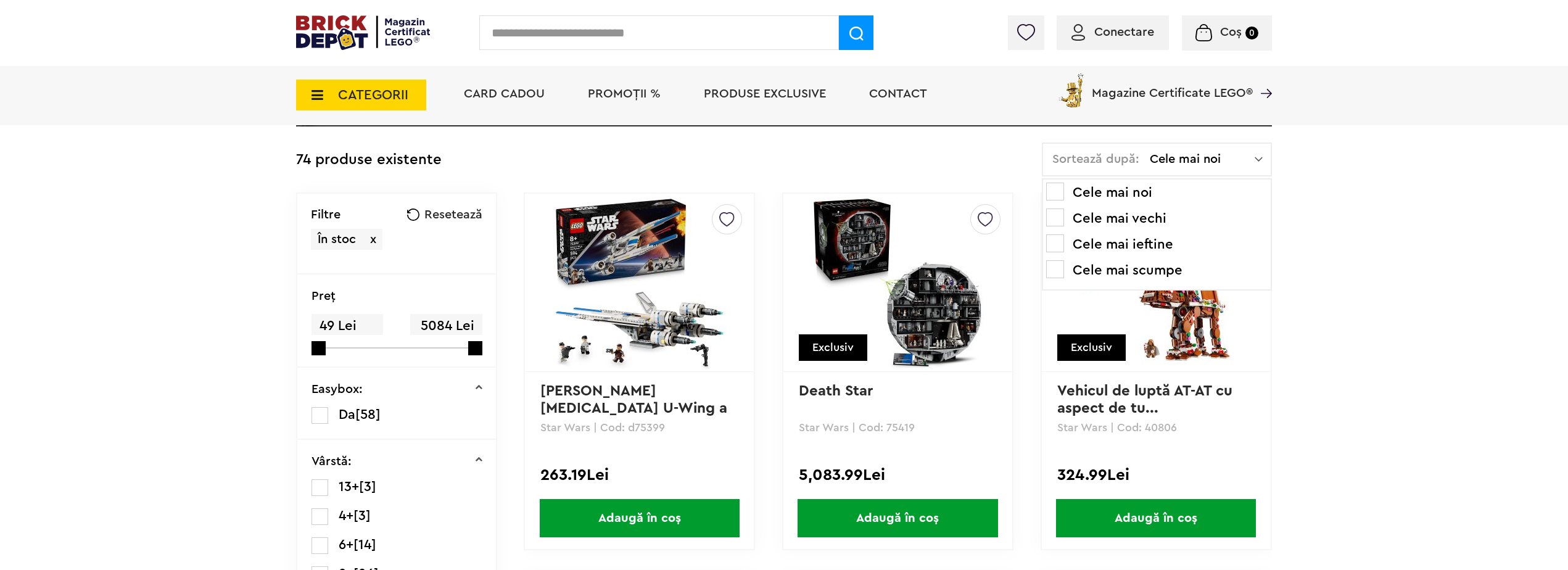
scroll to position [247, 0]
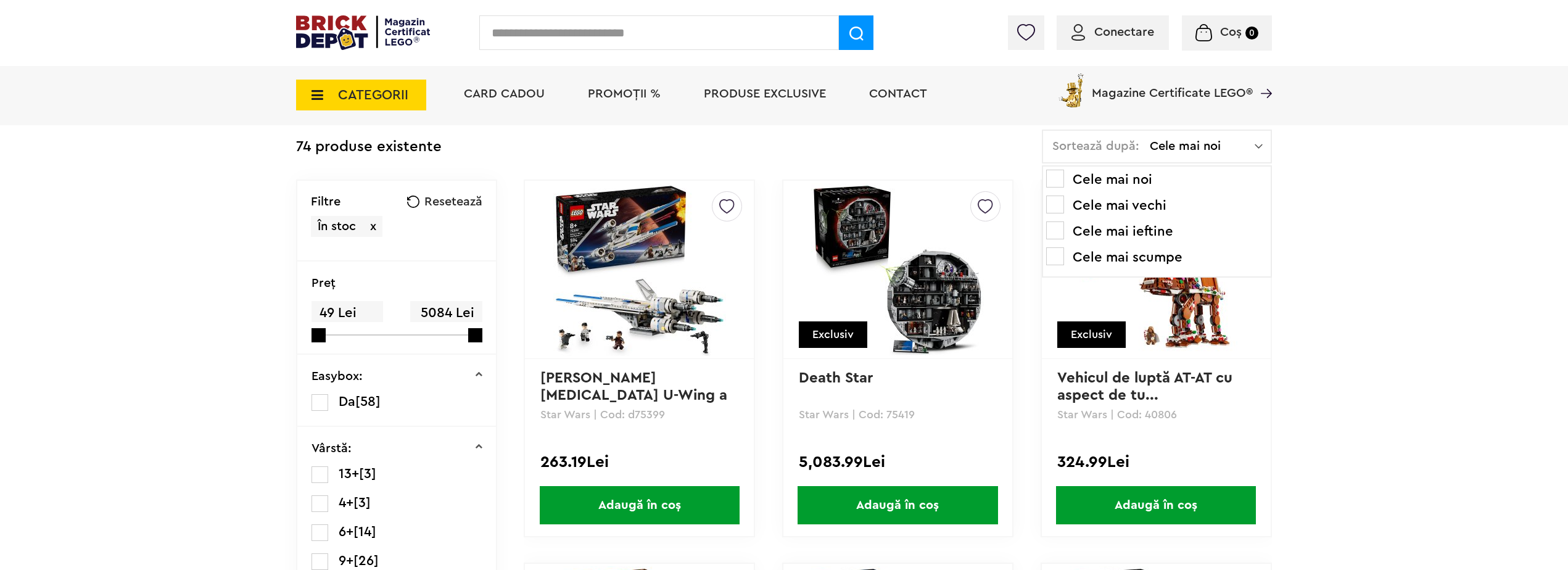
click at [972, 152] on td "74 produse existente Sortează după: Cele mai noi Cele mai noi Cele mai vechi Ce…" at bounding box center [784, 154] width 976 height 50
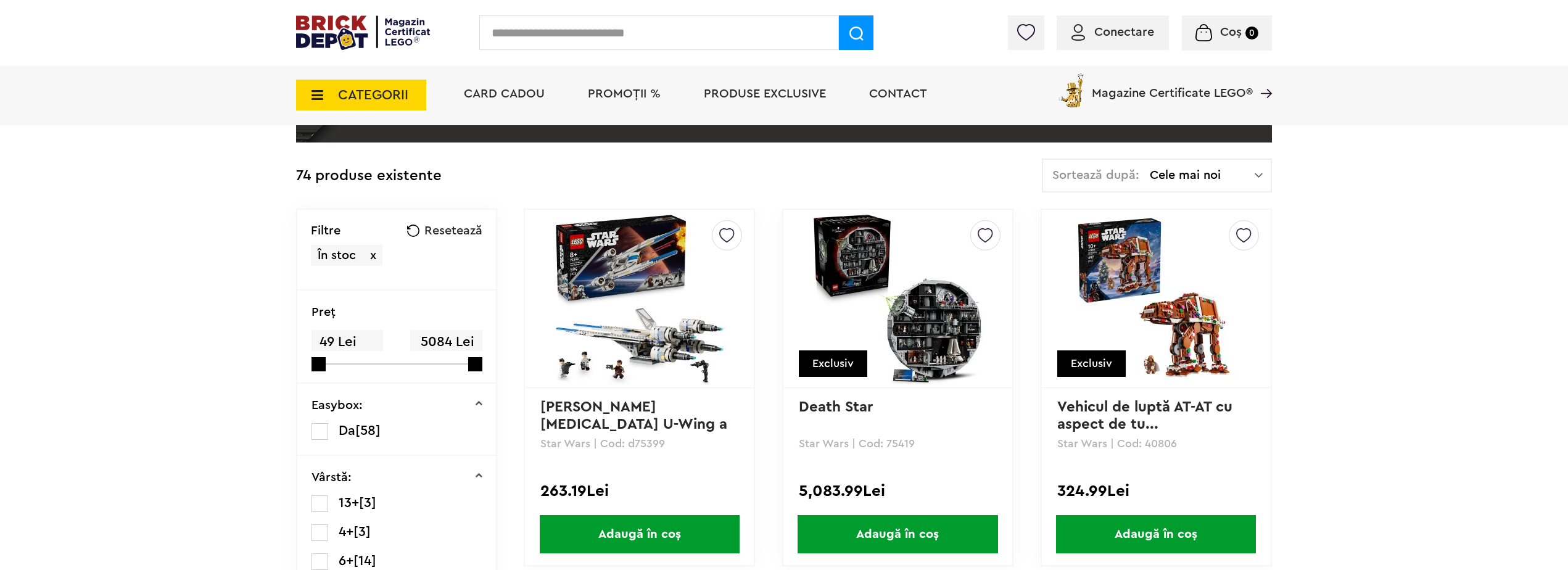
scroll to position [185, 0]
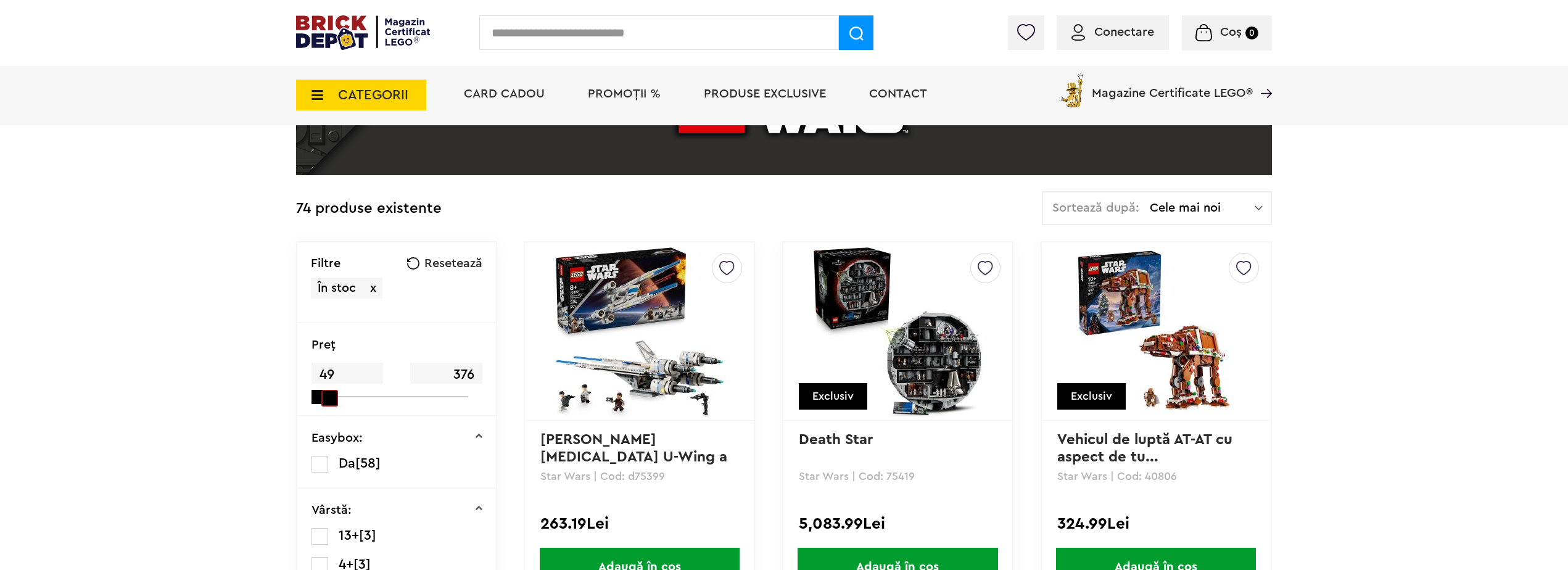
drag, startPoint x: 475, startPoint y: 393, endPoint x: 321, endPoint y: 431, distance: 158.6
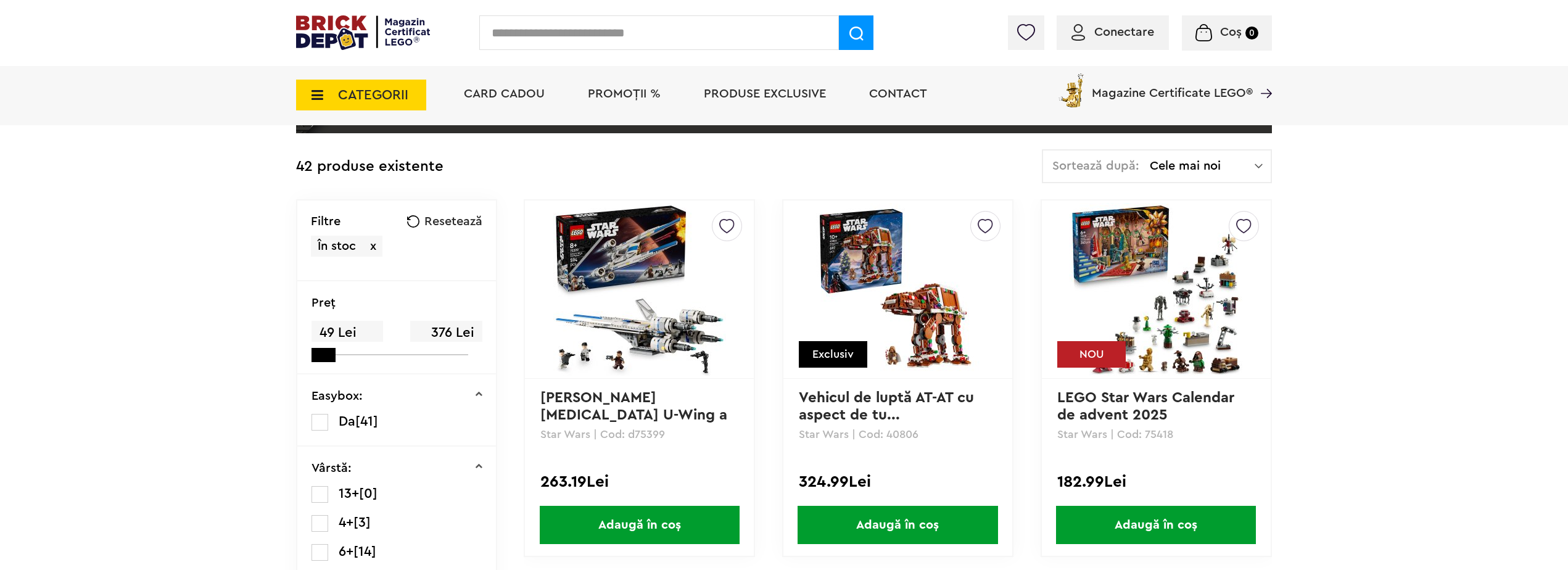
scroll to position [247, 0]
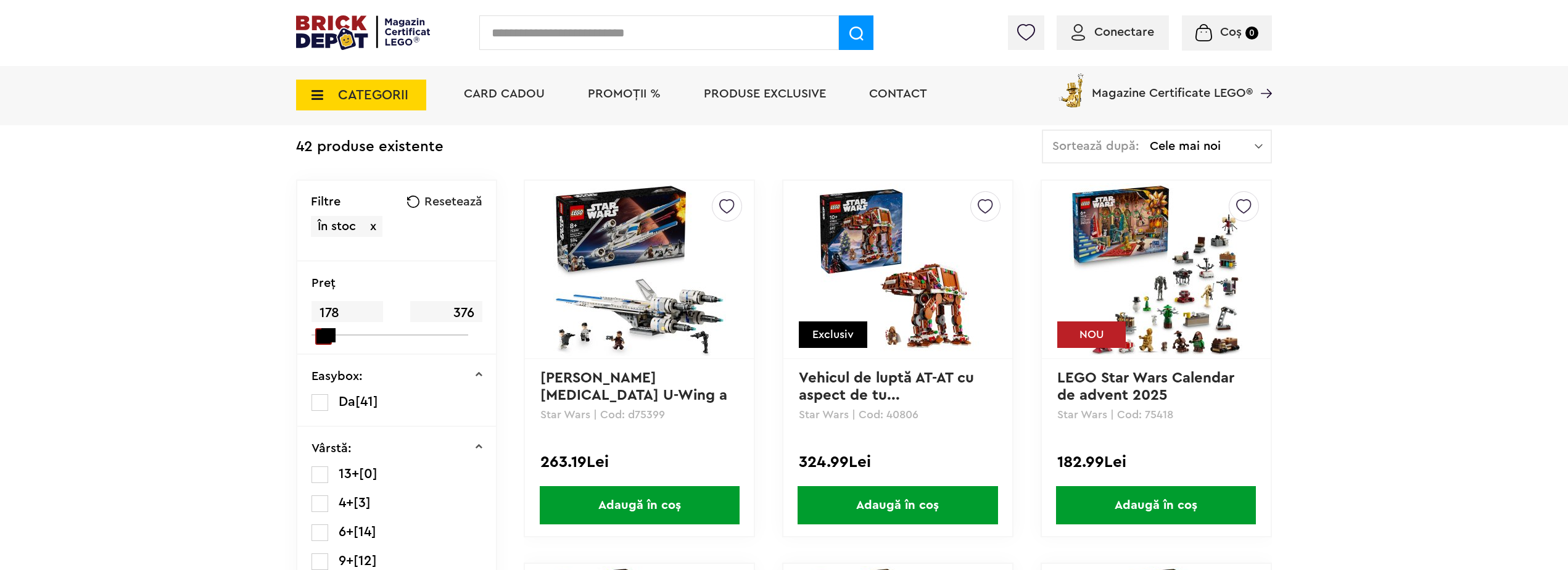
click at [308, 335] on div "Preţ 178 376" at bounding box center [396, 308] width 199 height 93
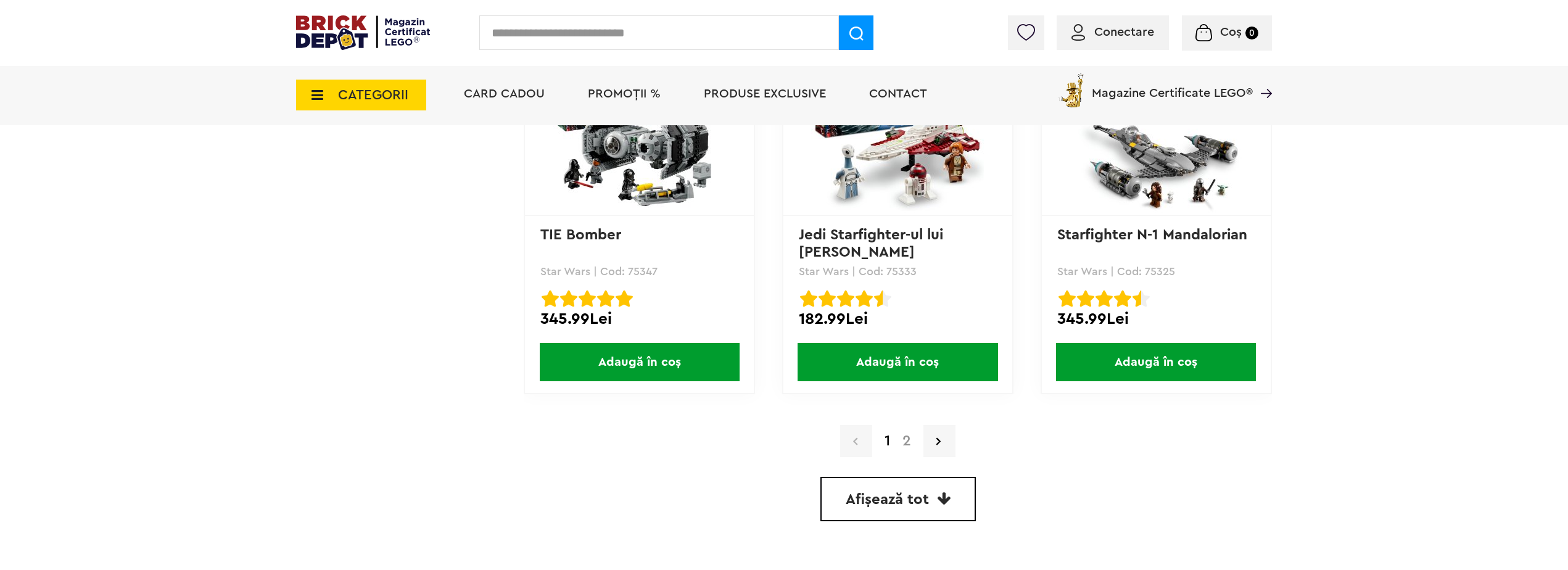
scroll to position [3639, 0]
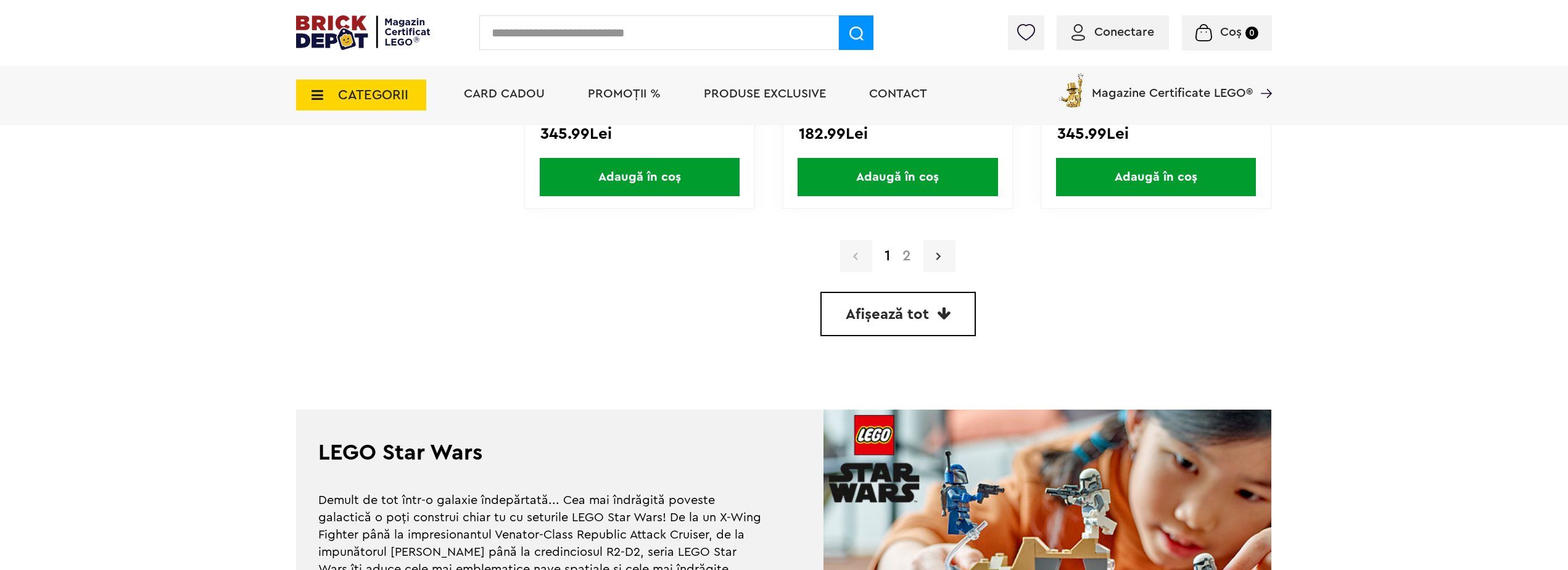
click at [940, 262] on link at bounding box center [939, 256] width 32 height 32
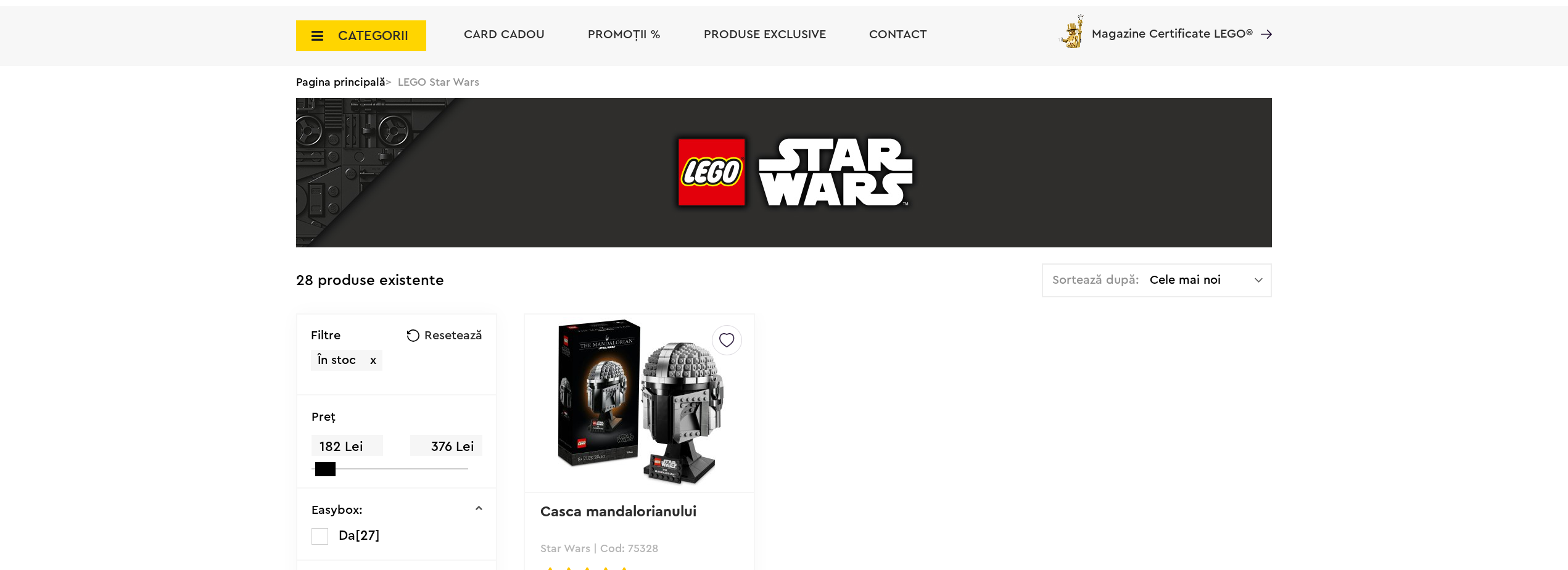
scroll to position [308, 0]
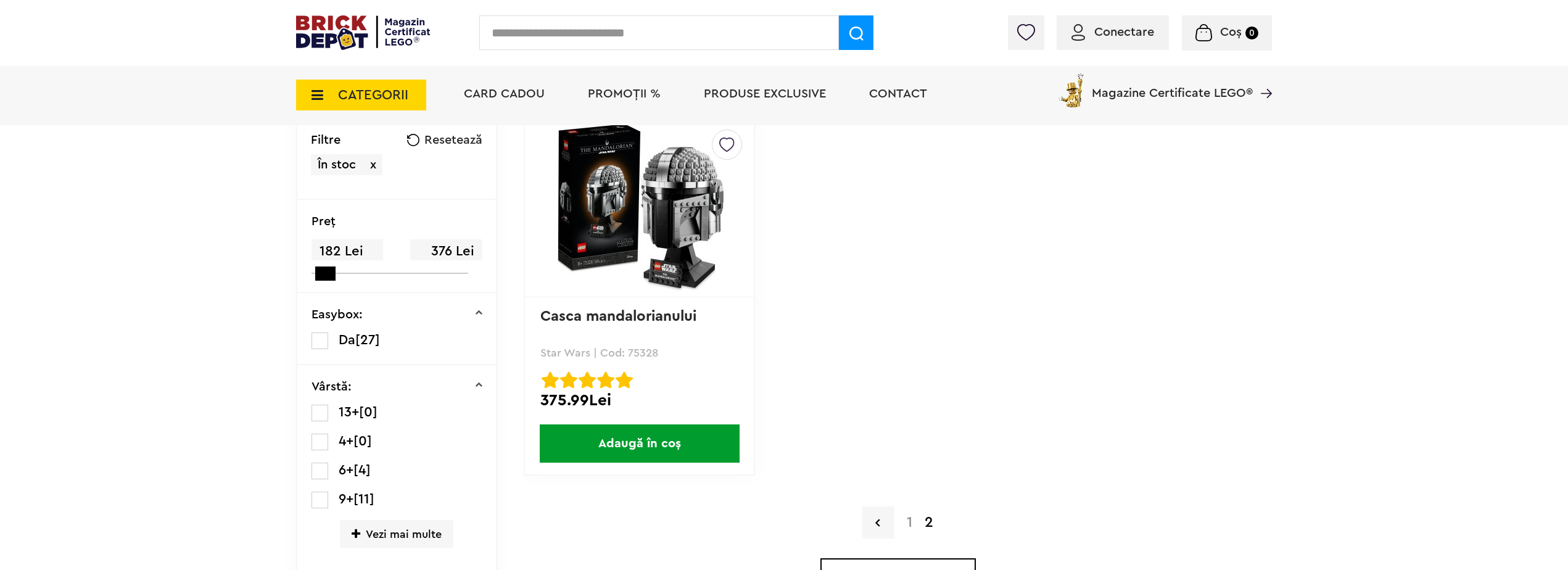
click at [691, 35] on input "text" at bounding box center [659, 33] width 359 height 35
paste input "*****"
type input "*****"
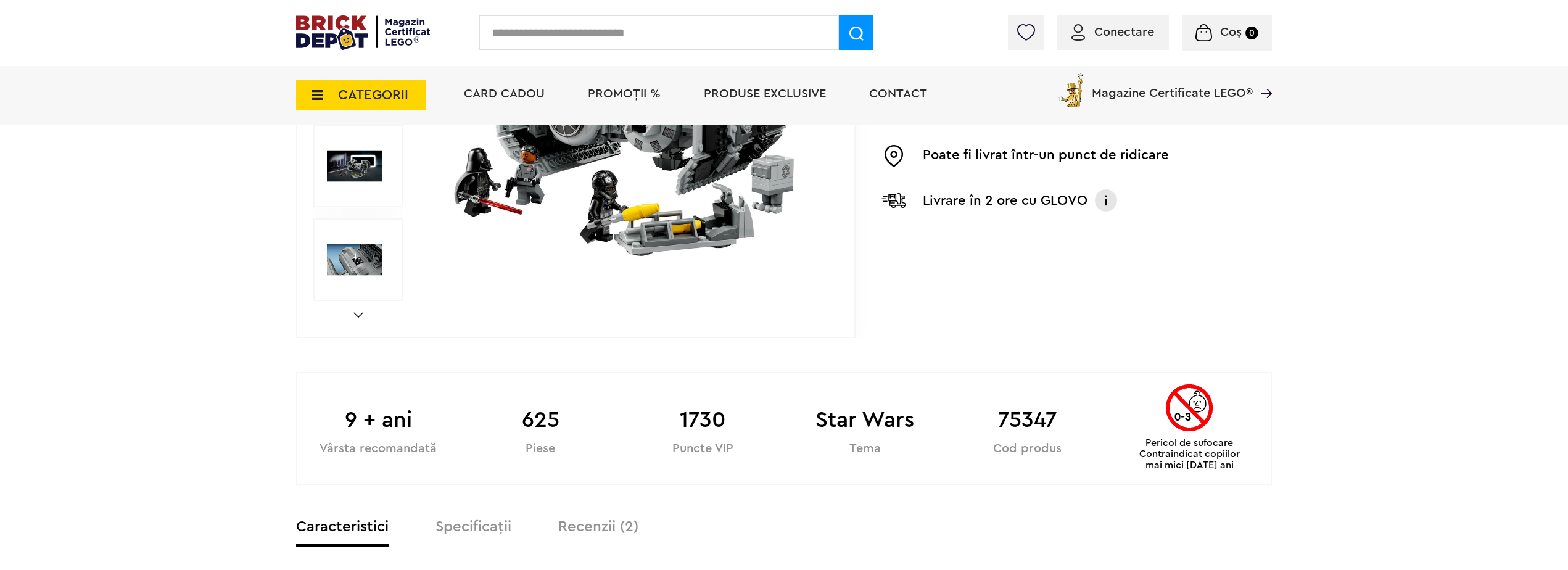
scroll to position [370, 0]
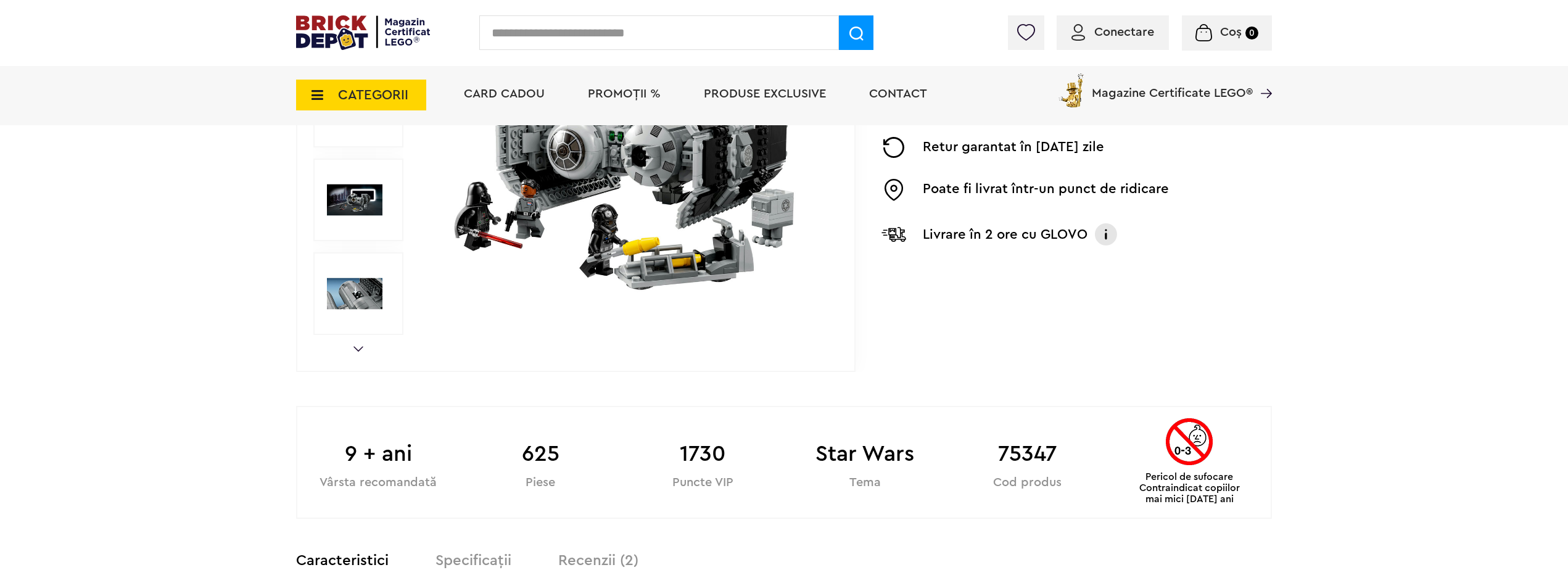
click at [1115, 235] on img at bounding box center [1105, 234] width 25 height 25
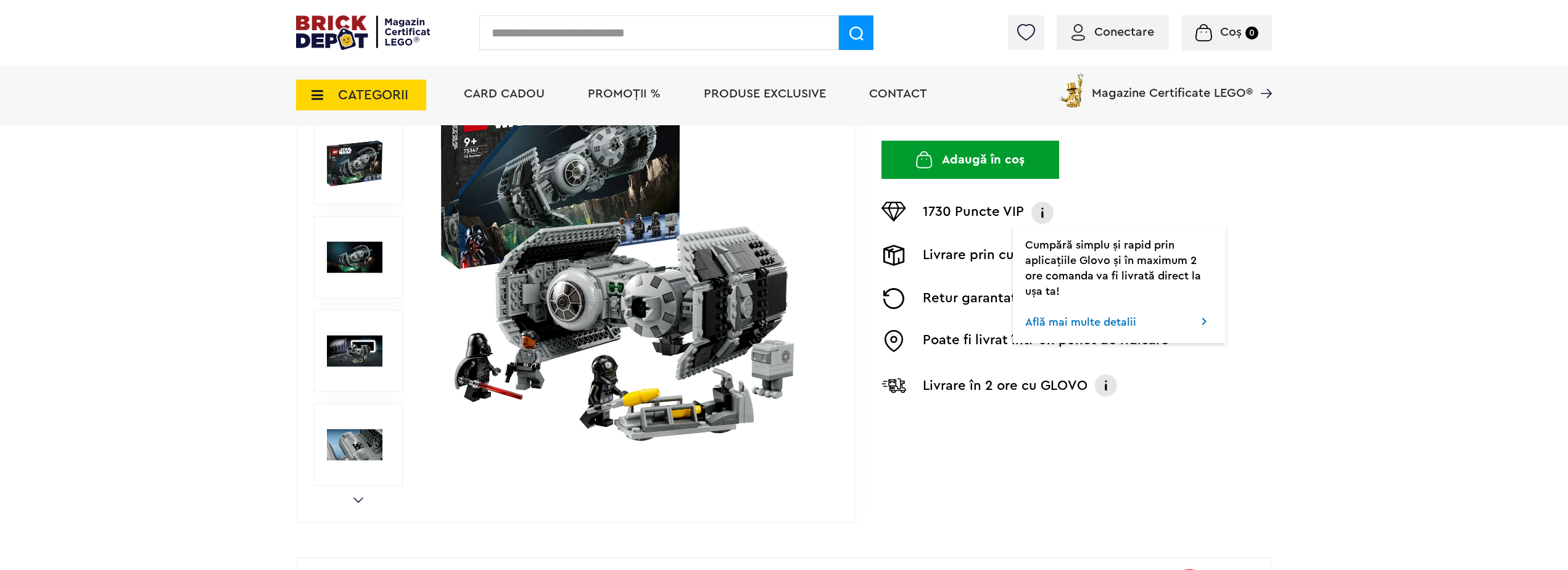
scroll to position [185, 0]
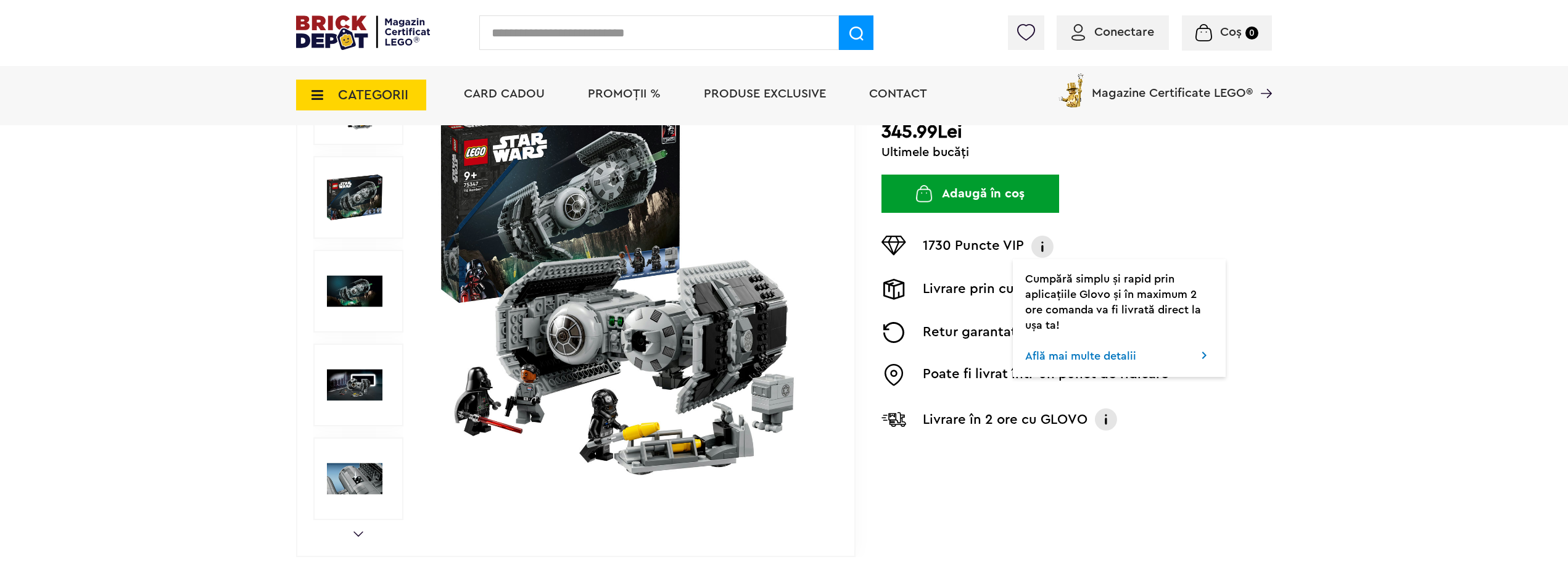
click at [952, 244] on p "1730 Puncte VIP" at bounding box center [973, 247] width 102 height 23
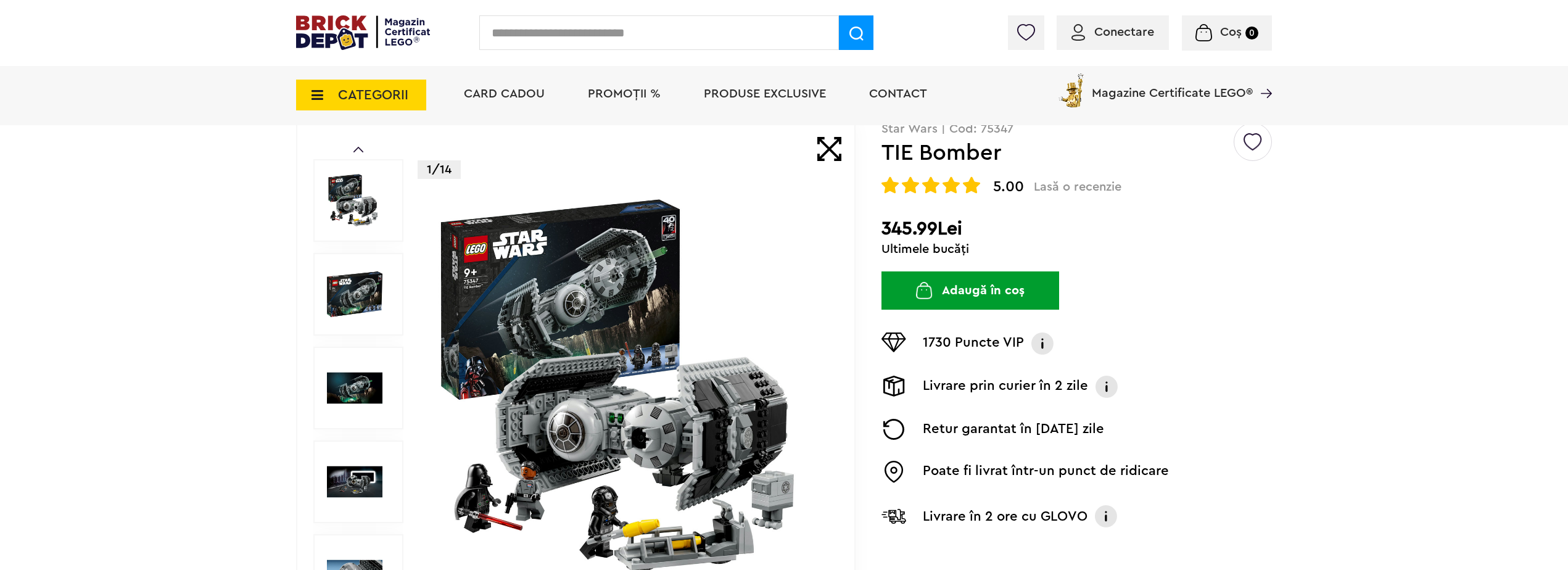
scroll to position [62, 0]
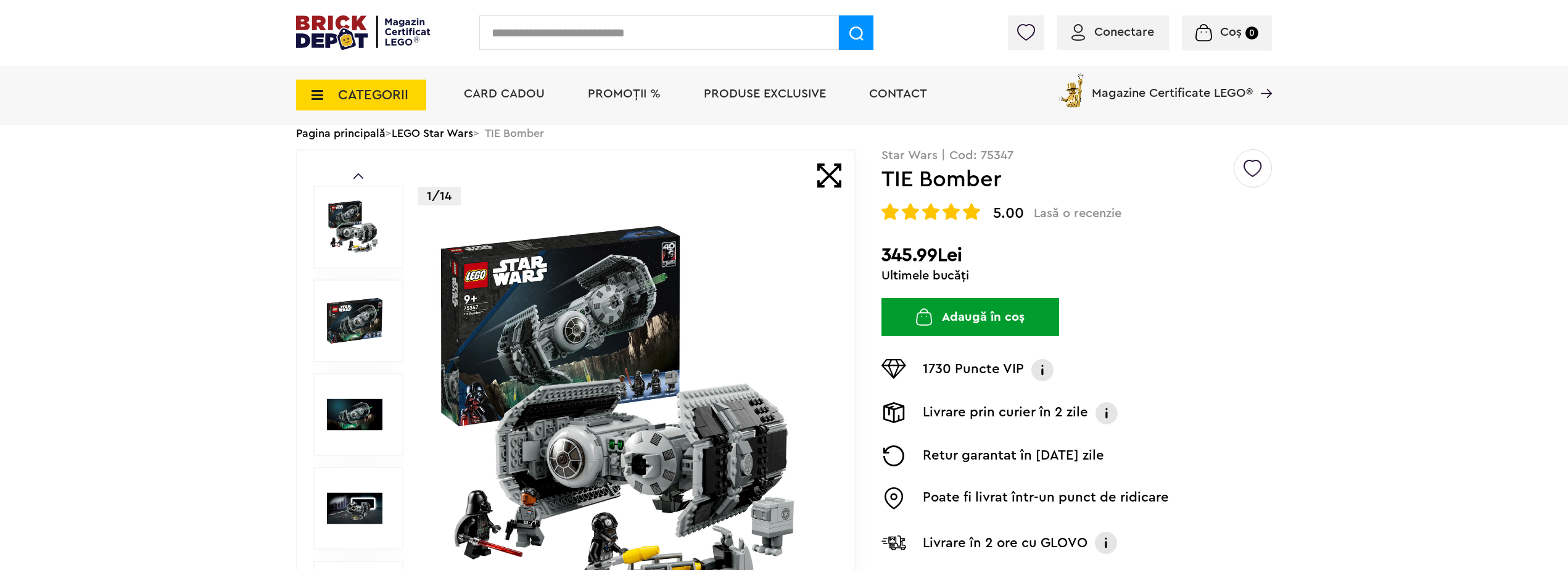
click at [737, 18] on input "text" at bounding box center [659, 33] width 359 height 35
paste input "*****"
type input "*****"
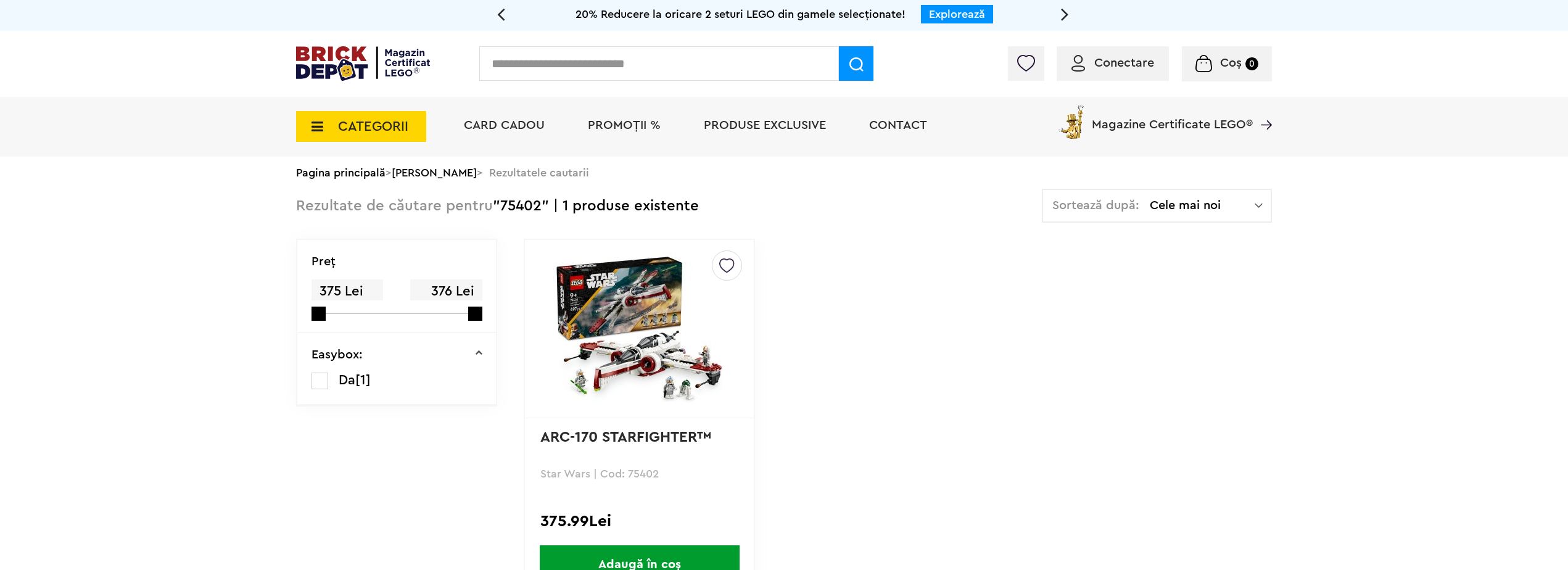
click at [663, 338] on img at bounding box center [640, 329] width 173 height 173
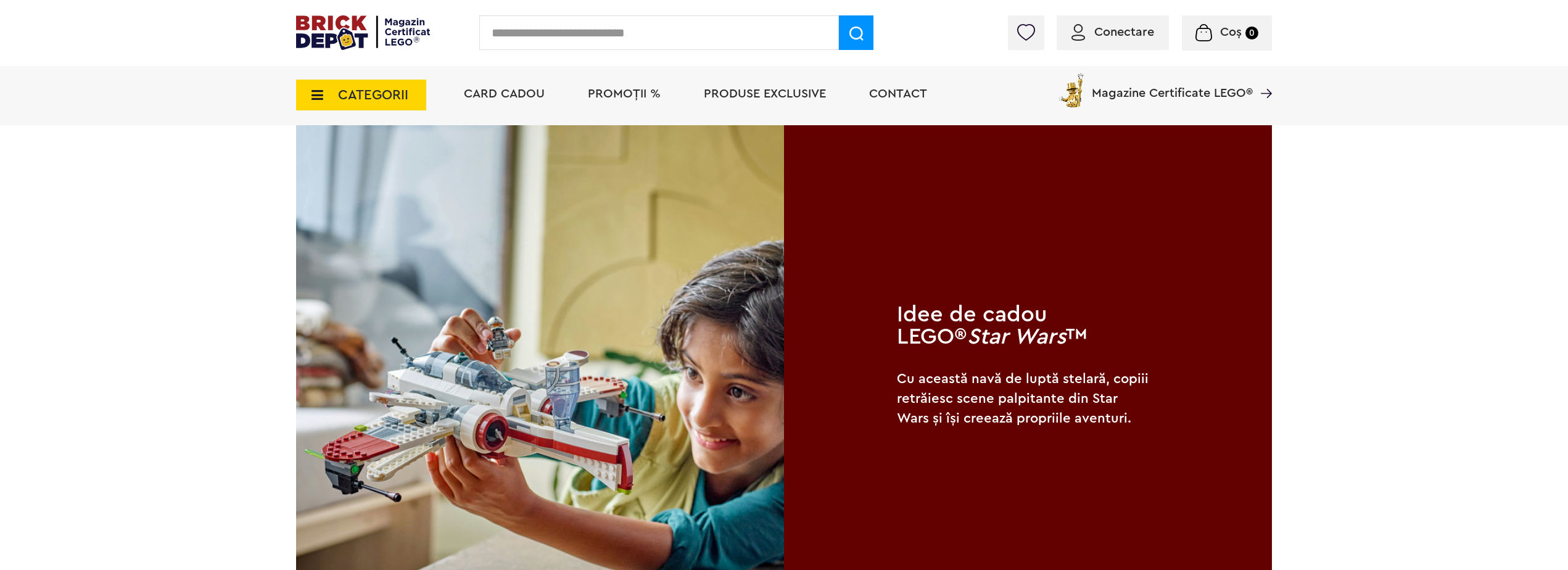
scroll to position [925, 0]
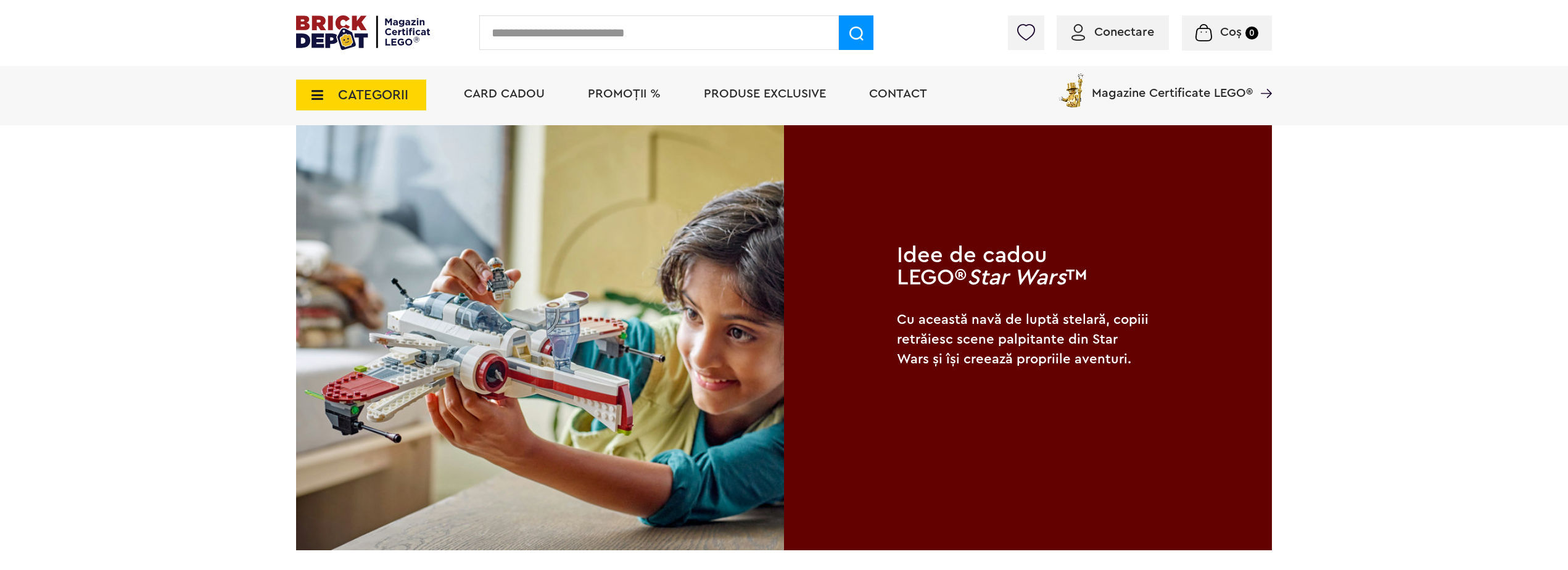
click at [653, 38] on input "text" at bounding box center [659, 33] width 359 height 35
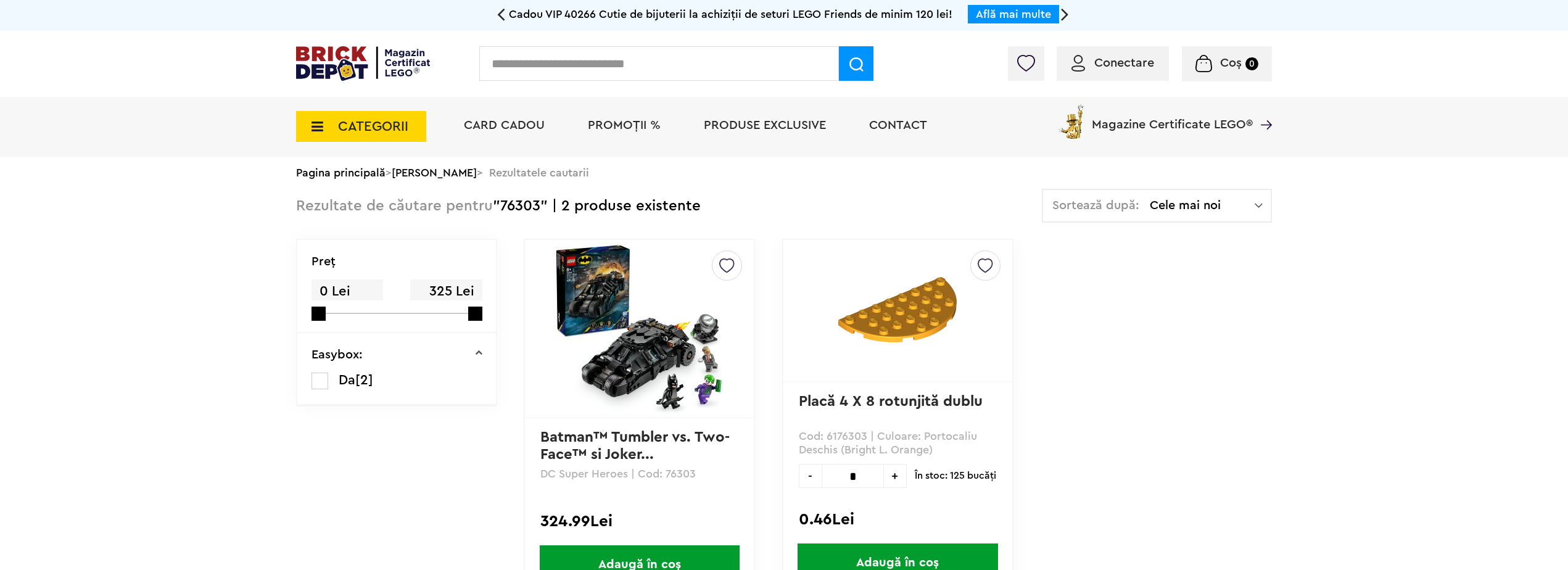
click at [650, 435] on link "Batman™ Tumbler vs. Two-Face™ si Joker..." at bounding box center [635, 446] width 190 height 32
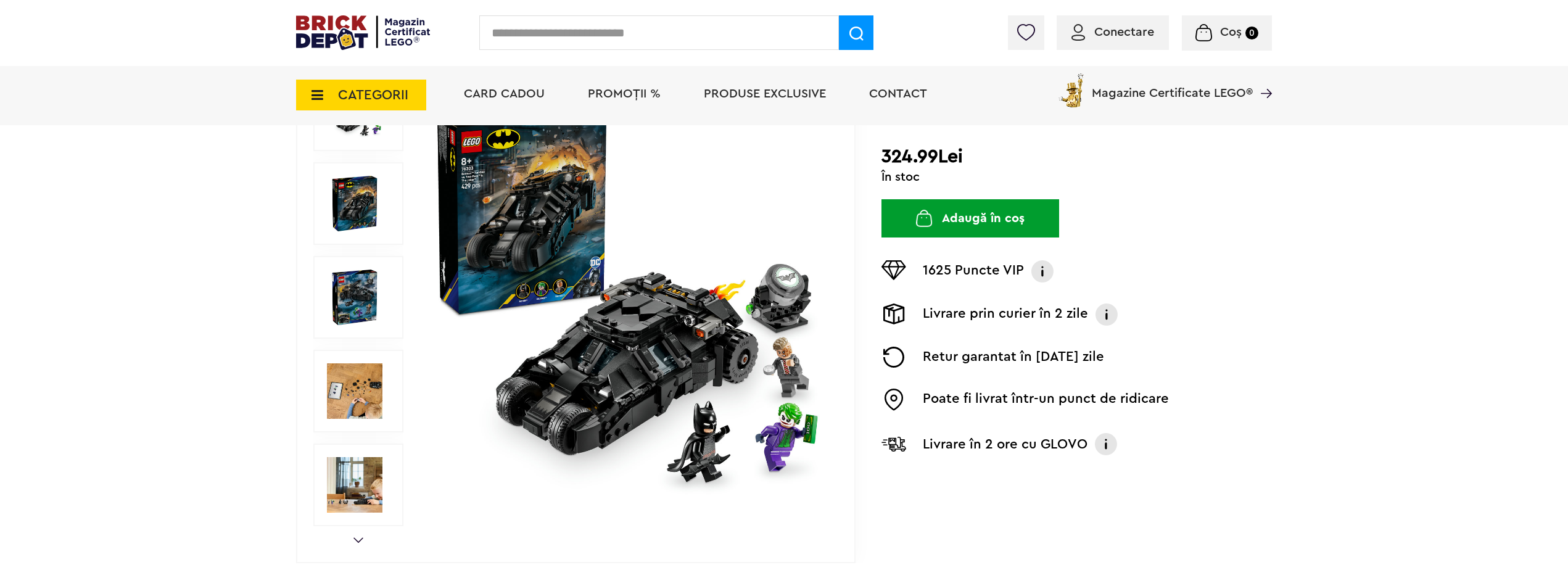
scroll to position [185, 0]
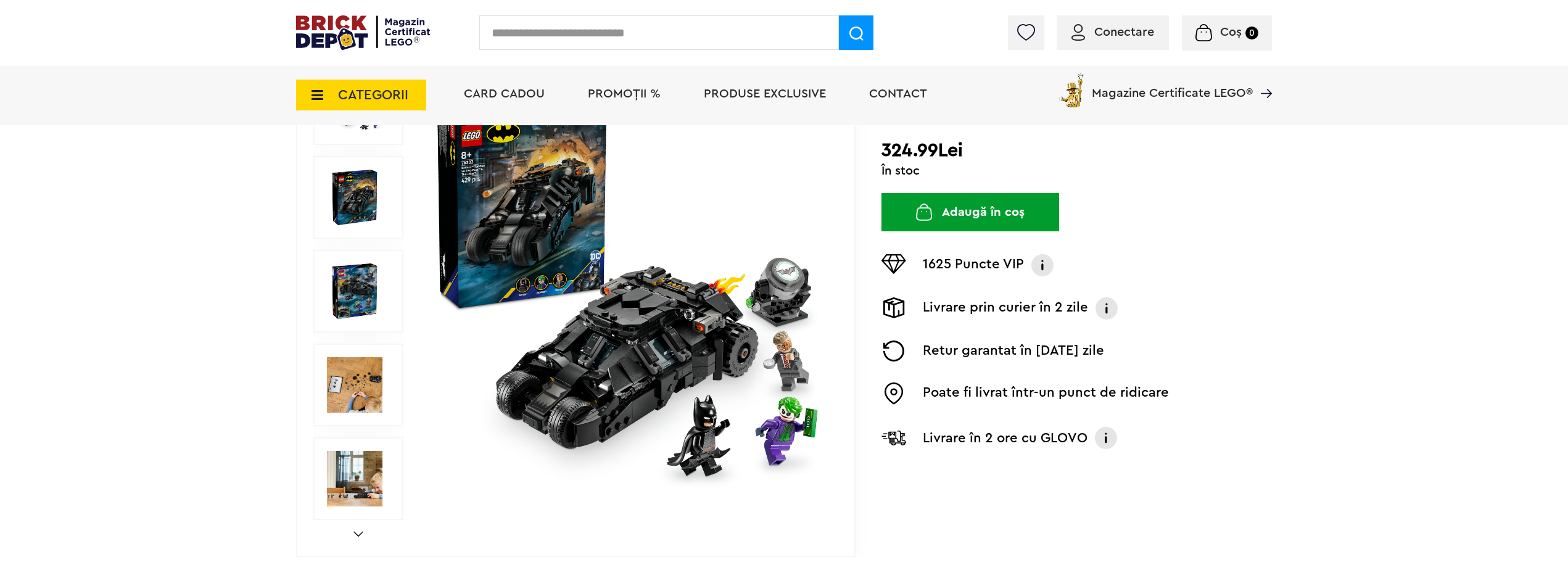
click at [365, 385] on img at bounding box center [355, 385] width 56 height 56
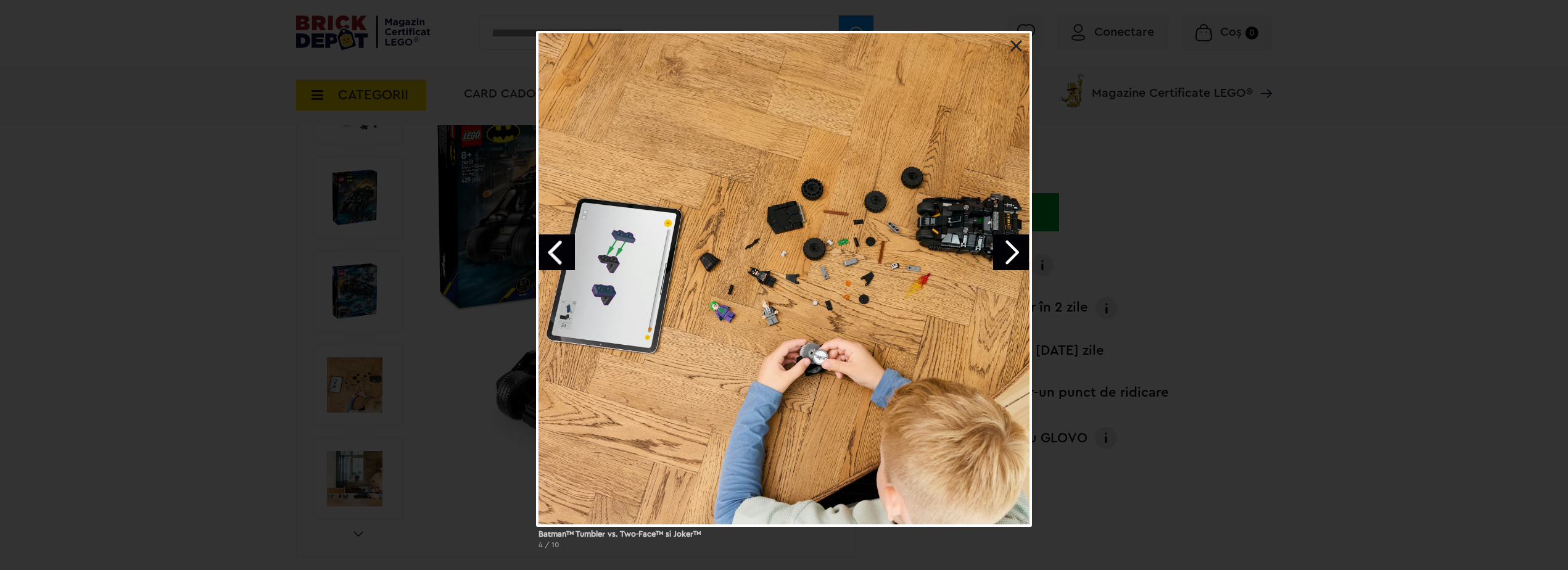
click at [1003, 250] on link "Next image" at bounding box center [1011, 253] width 36 height 36
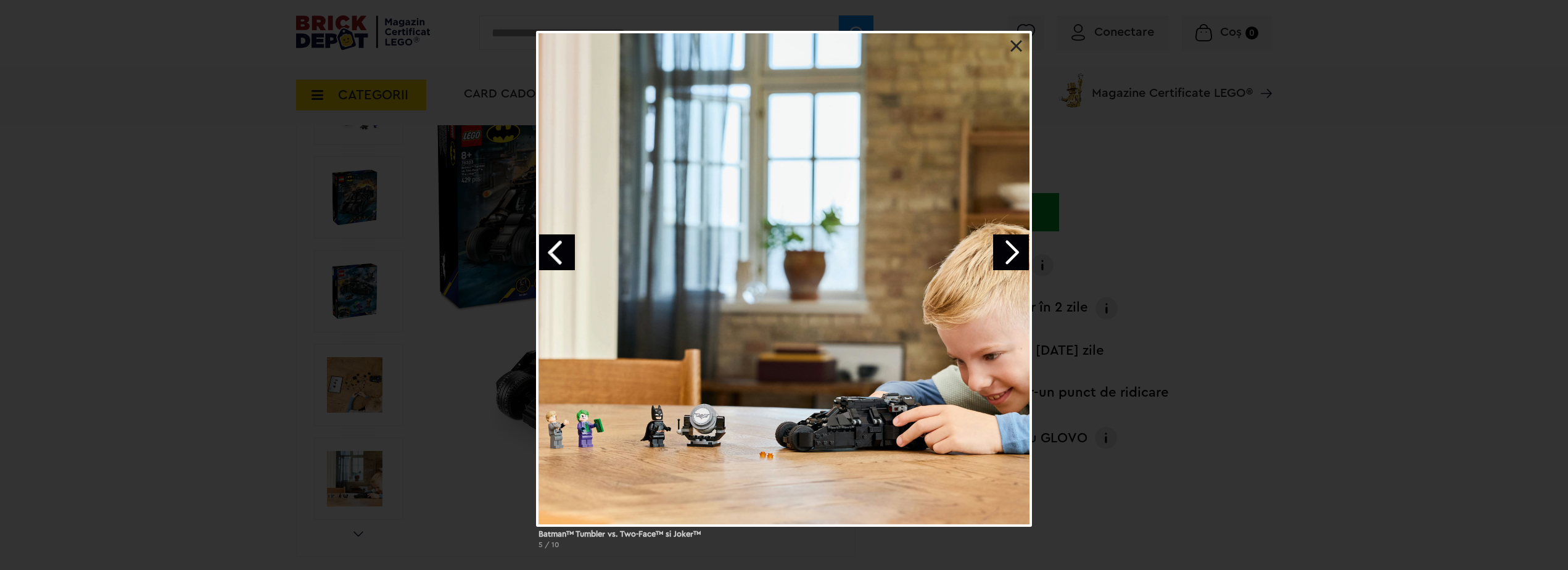
click at [1003, 250] on link "Next image" at bounding box center [1011, 253] width 36 height 36
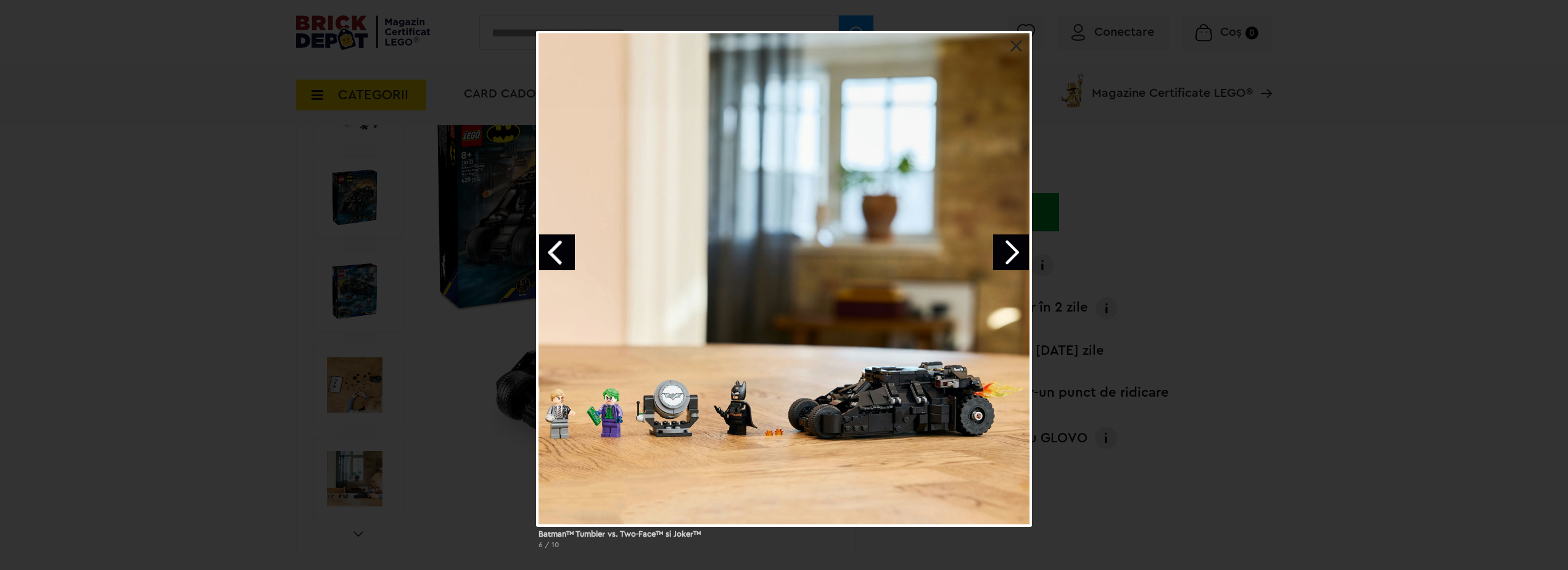
click at [1003, 250] on link "Next image" at bounding box center [1011, 253] width 36 height 36
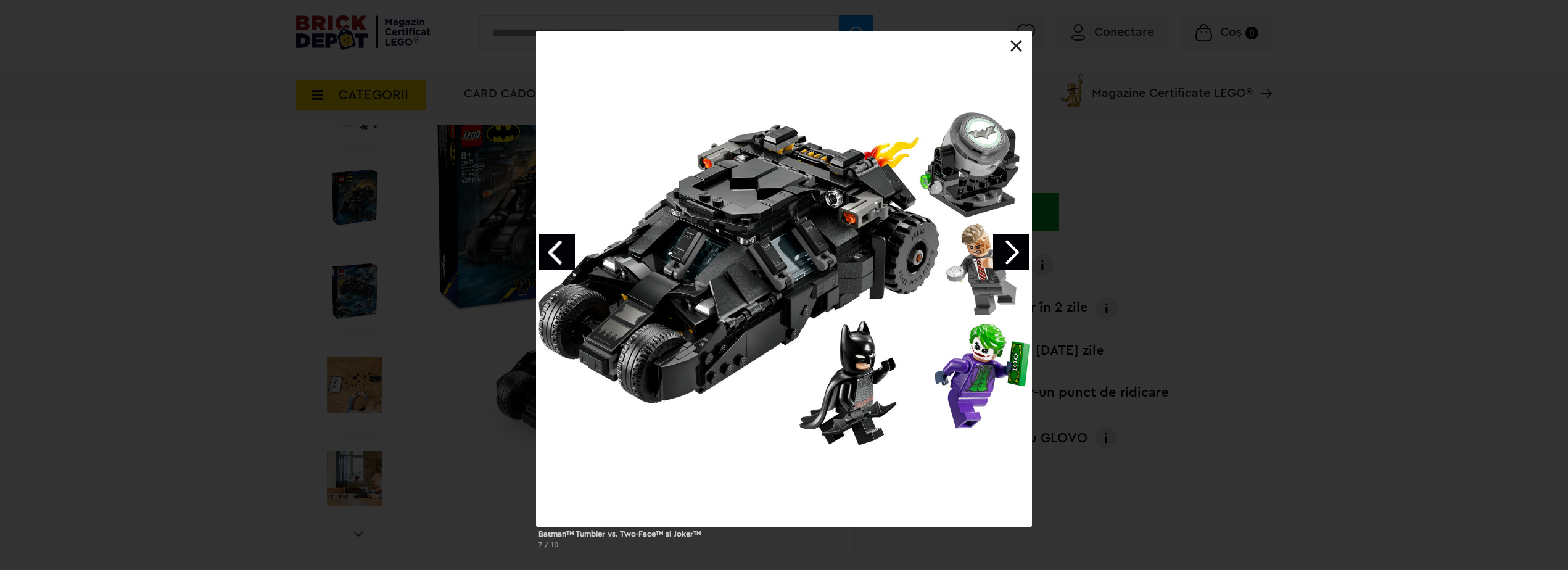
click at [1003, 250] on link "Next image" at bounding box center [1011, 253] width 36 height 36
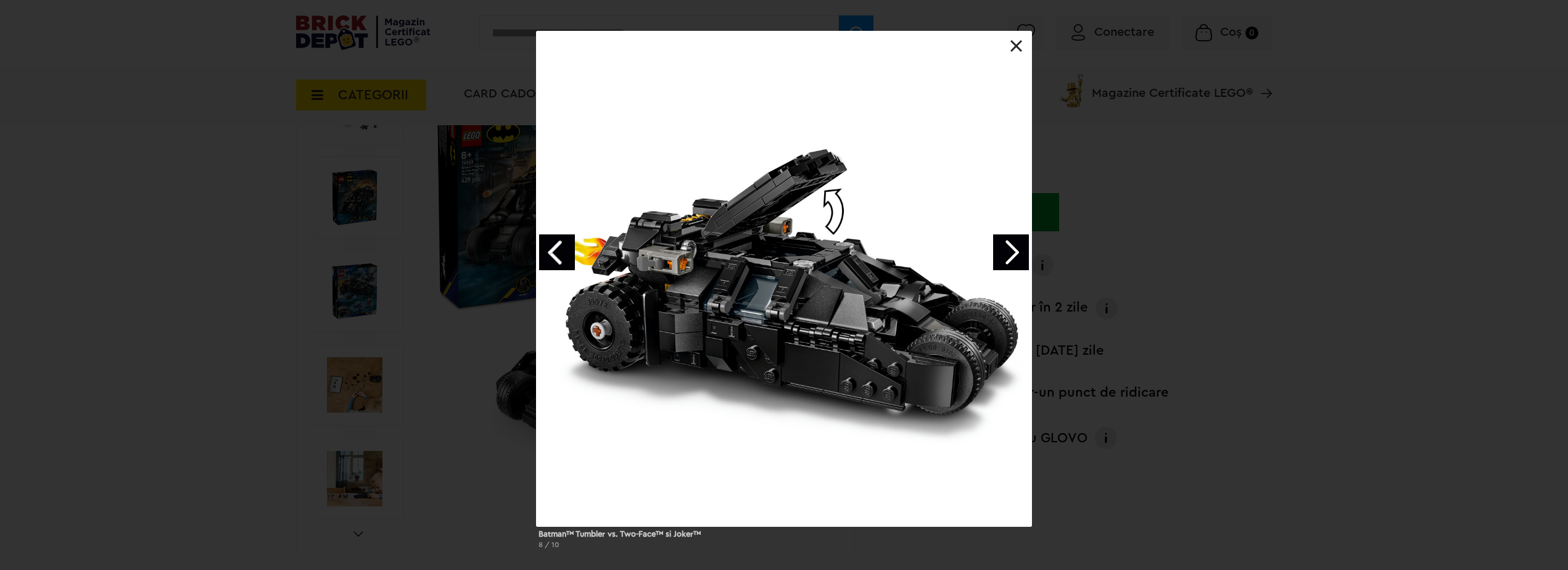
click at [1130, 241] on div "Batman™ Tumbler vs. Two-Face™ si Joker™ 8 / 10" at bounding box center [784, 295] width 1568 height 528
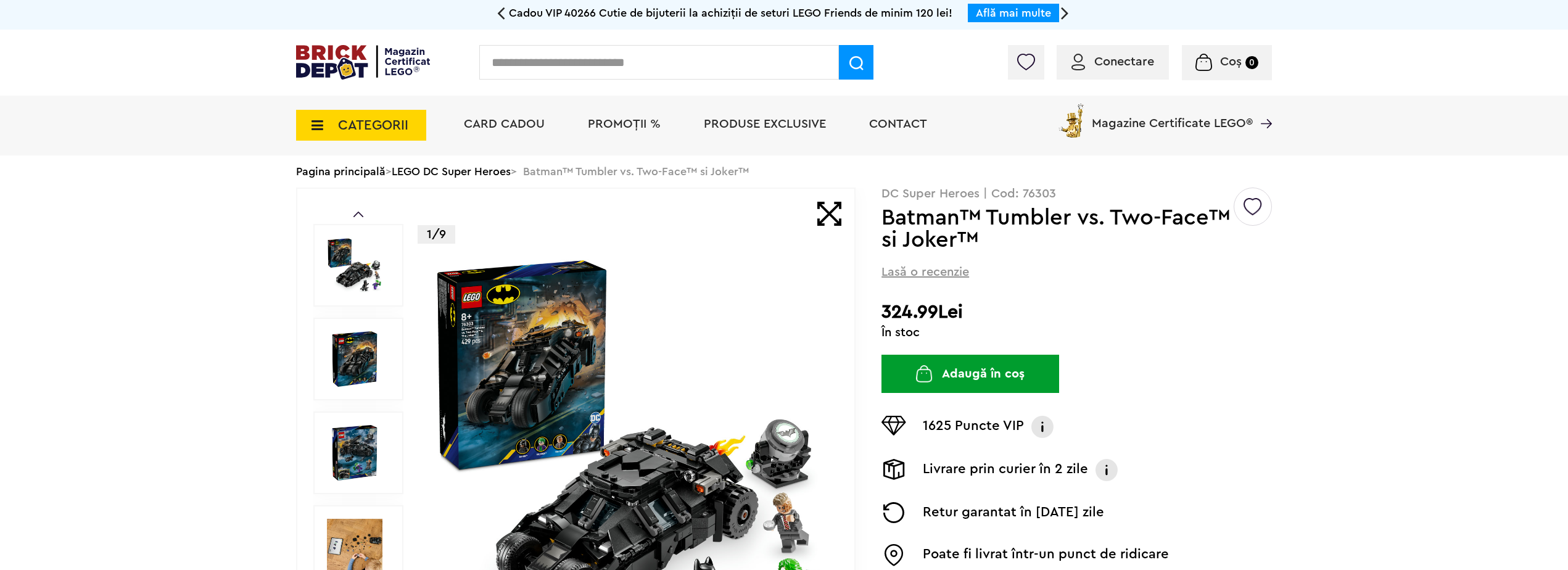
scroll to position [0, 0]
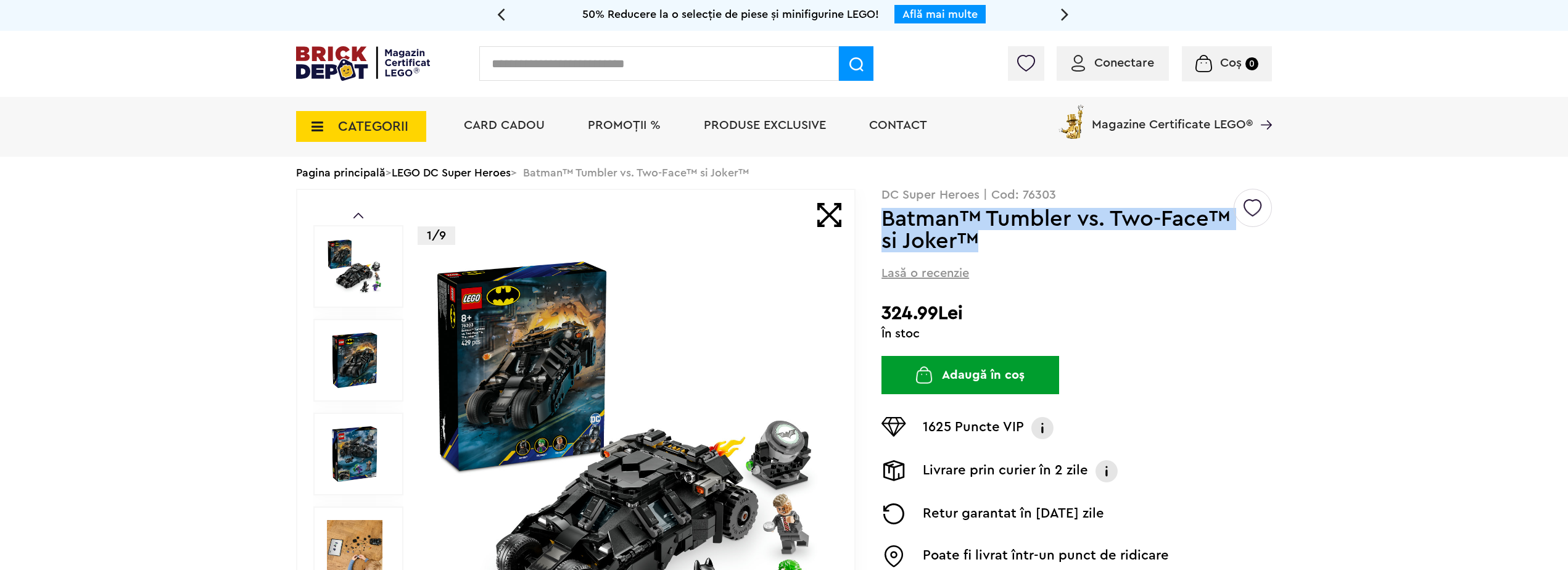
drag, startPoint x: 884, startPoint y: 220, endPoint x: 977, endPoint y: 242, distance: 95.6
click at [977, 242] on h1 "Batman™ Tumbler vs. Two-Face™ si Joker™" at bounding box center [1057, 229] width 350 height 44
copy h1 "Batman™ Tumbler vs. Two-Face™ si Joker™"
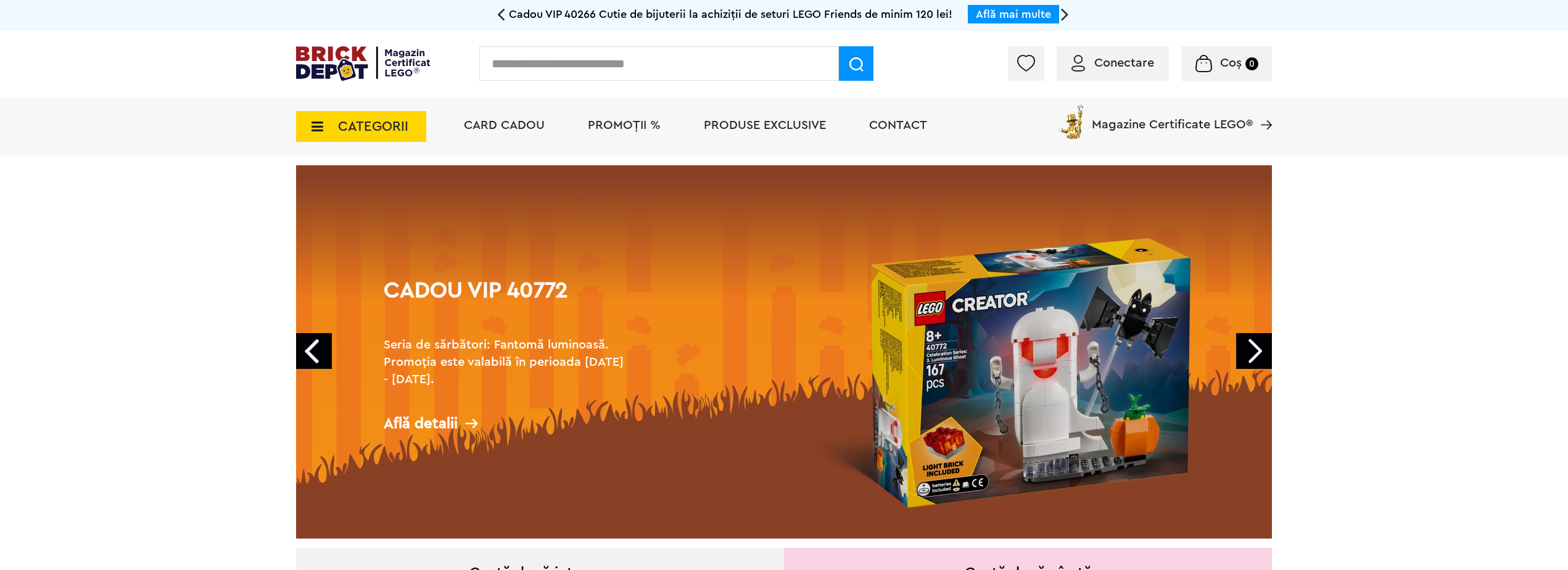
click at [649, 55] on input "text" at bounding box center [659, 64] width 359 height 35
paste input "*****"
type input "*****"
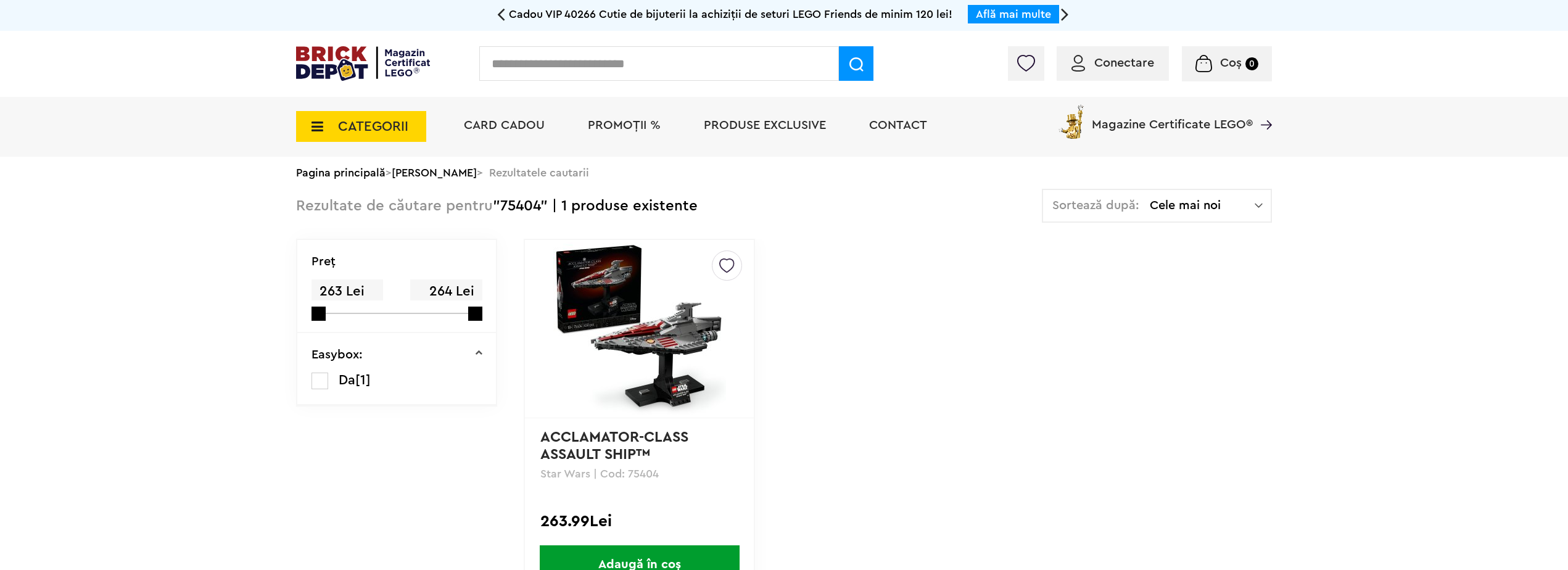
click at [578, 445] on link "ACCLAMATOR-CLASS ASSAULT SHIP™" at bounding box center [616, 446] width 152 height 32
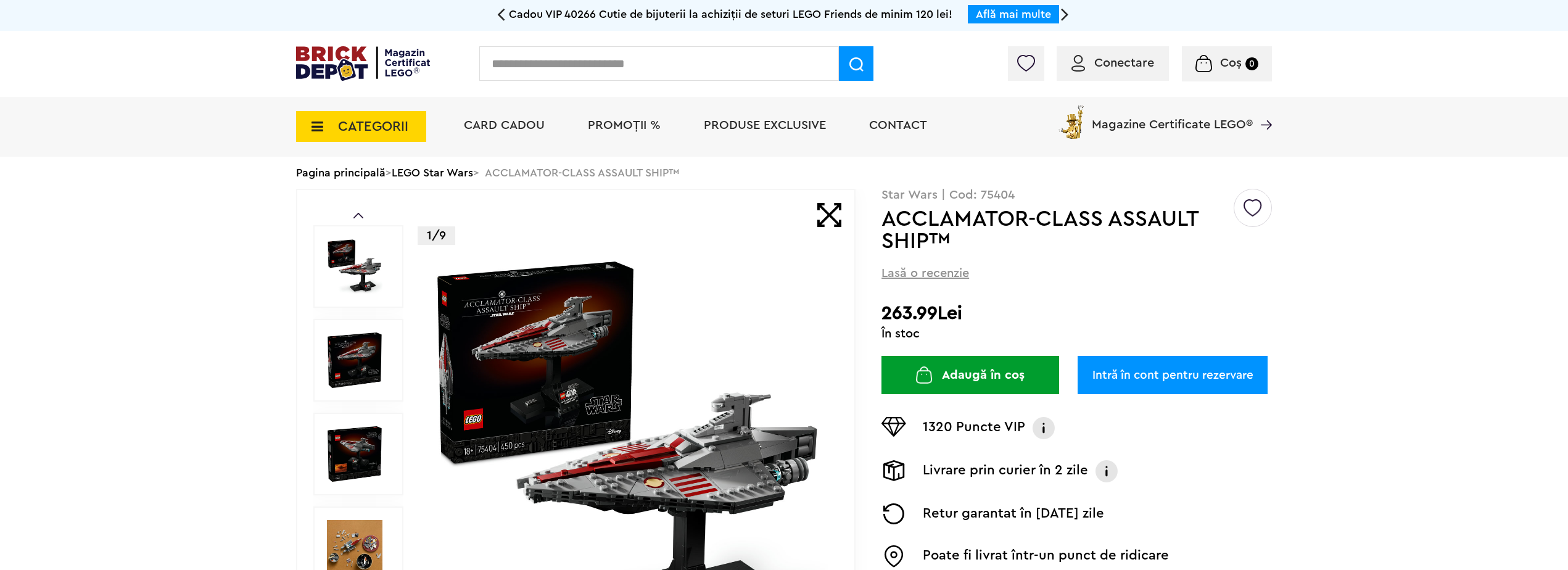
click at [379, 350] on img at bounding box center [355, 360] width 56 height 56
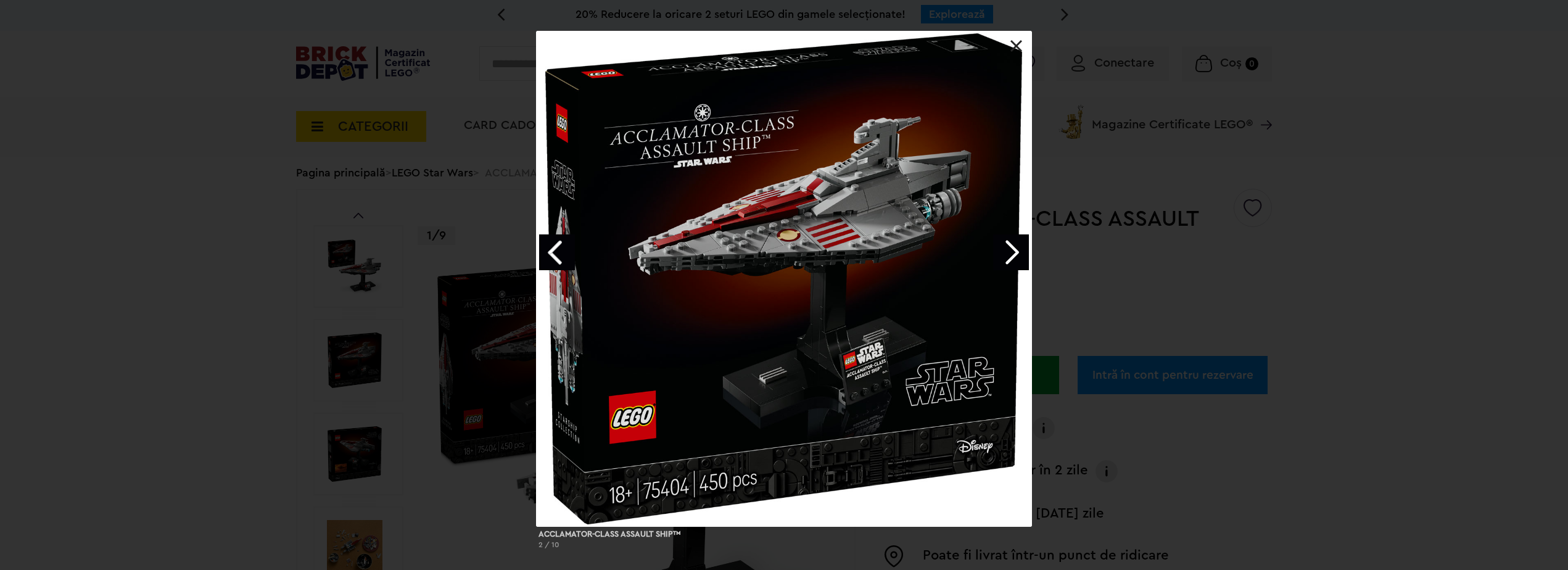
click at [1016, 249] on link "Next image" at bounding box center [1011, 253] width 36 height 36
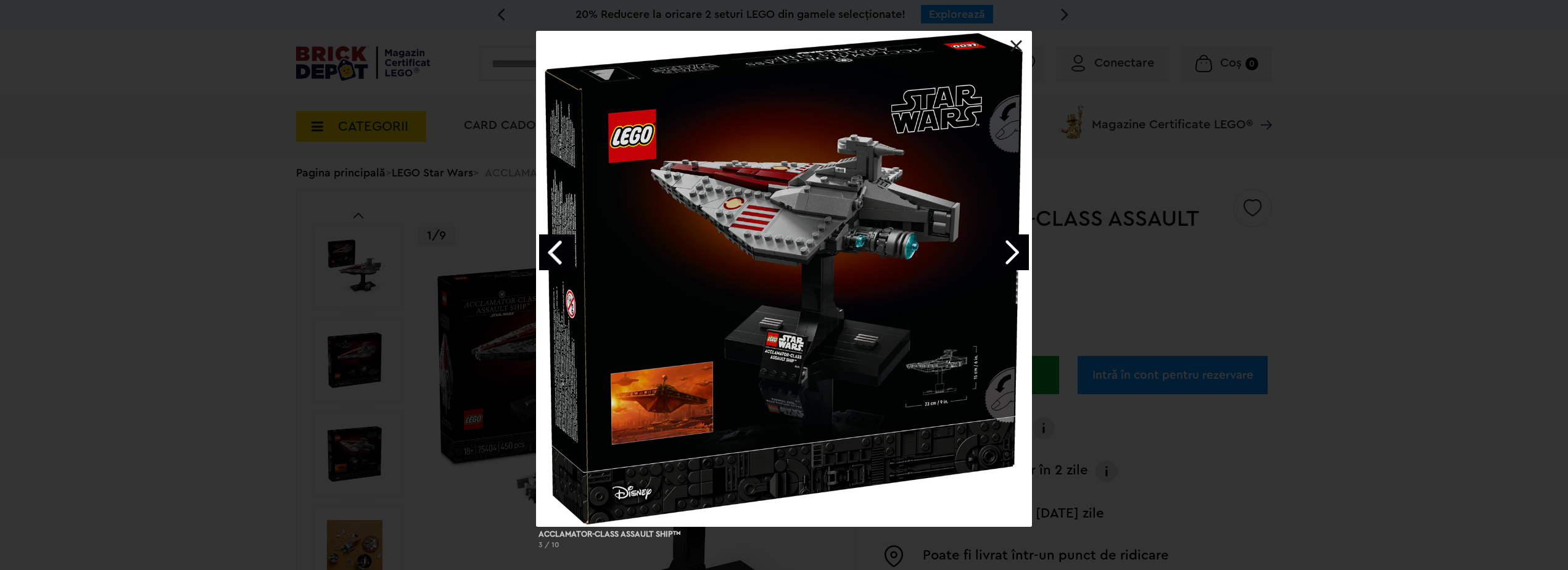
click at [1016, 249] on link "Next image" at bounding box center [1011, 253] width 36 height 36
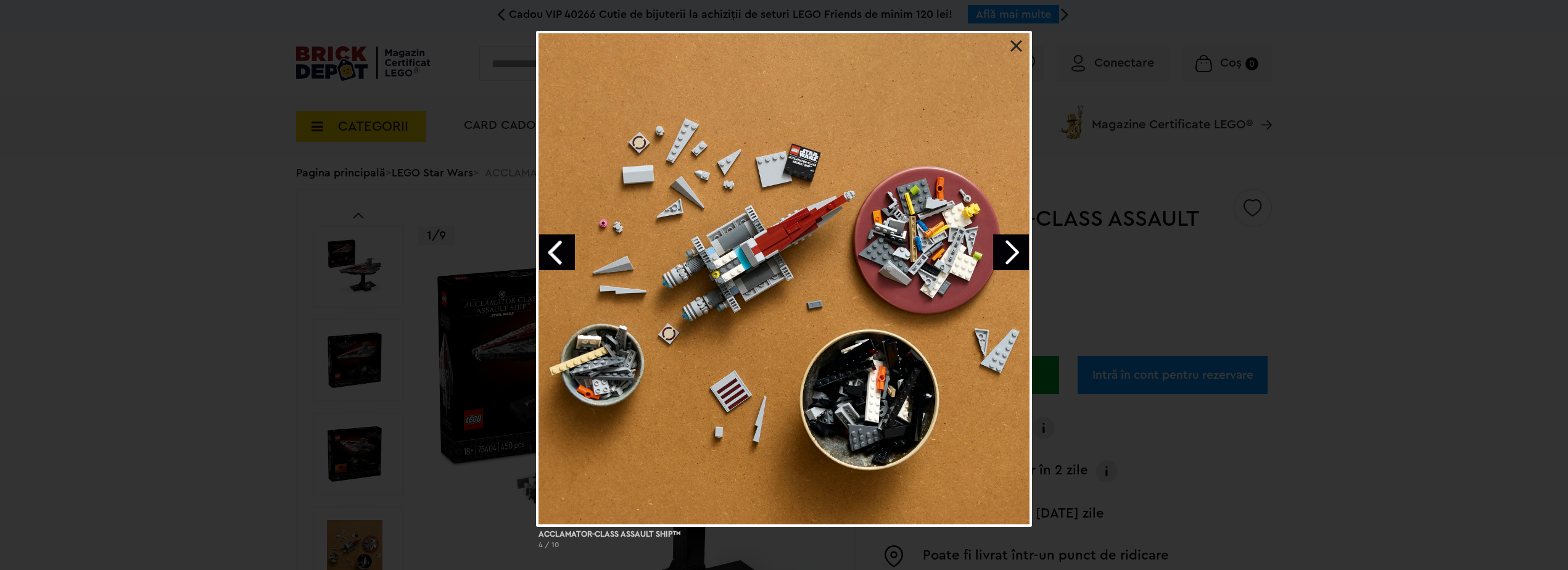
click at [1016, 249] on link "Next image" at bounding box center [1011, 253] width 36 height 36
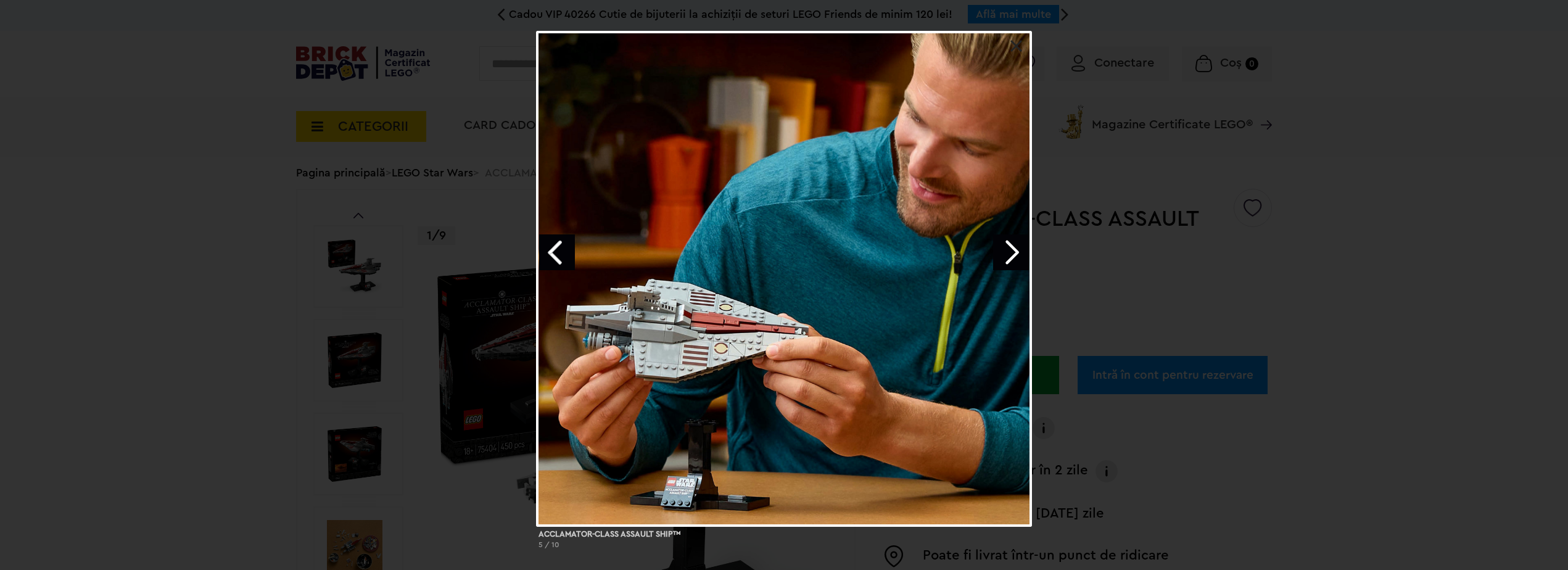
click at [1016, 249] on link "Next image" at bounding box center [1011, 253] width 36 height 36
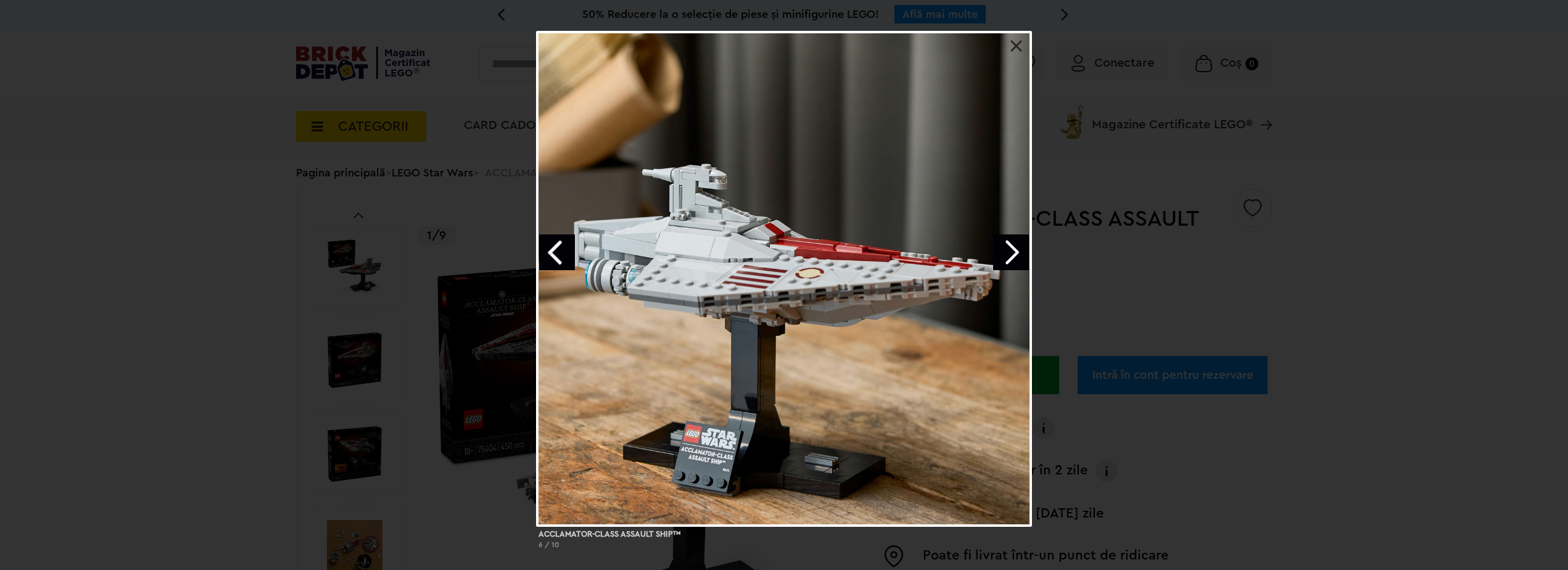
click at [1016, 249] on link "Next image" at bounding box center [1011, 253] width 36 height 36
